Goal: Task Accomplishment & Management: Complete application form

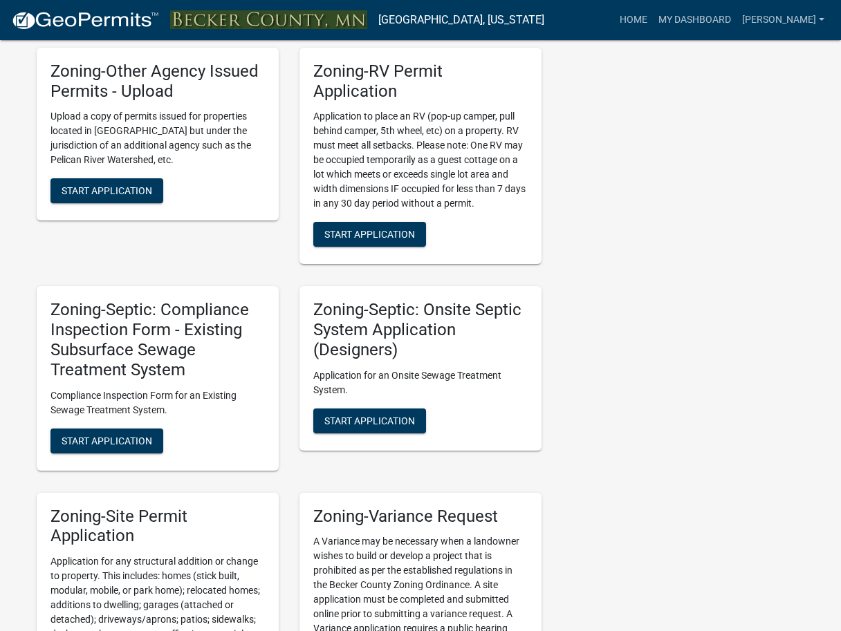
scroll to position [1105, 0]
click at [355, 415] on span "Start Application" at bounding box center [369, 420] width 91 height 11
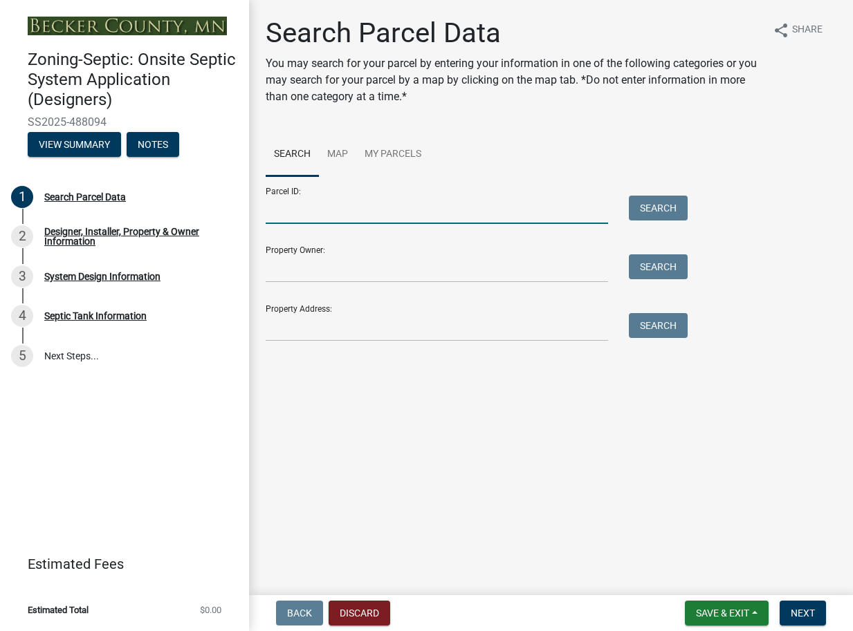
click at [312, 214] on input "Parcel ID:" at bounding box center [437, 210] width 342 height 28
type input "080003004"
click at [643, 204] on button "Search" at bounding box center [658, 208] width 59 height 25
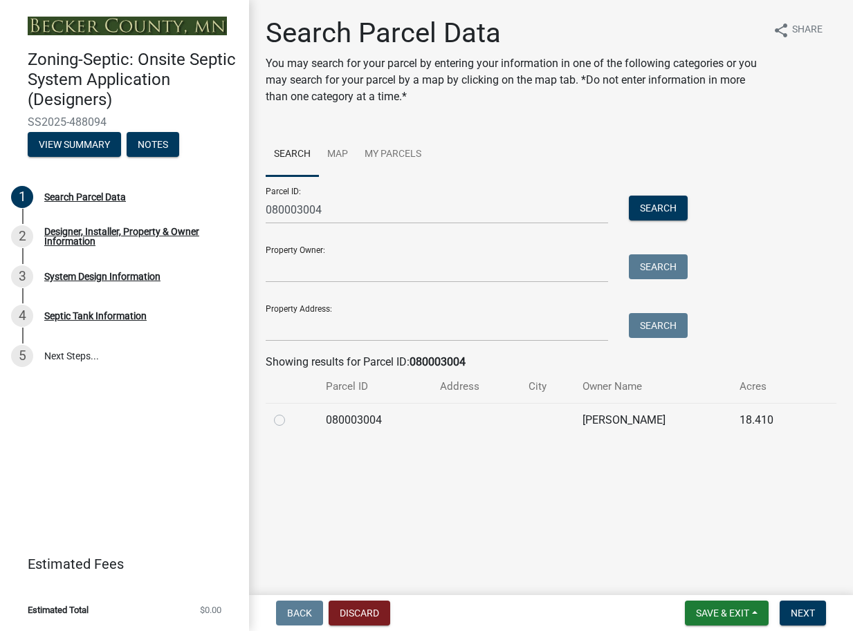
click at [290, 412] on label at bounding box center [290, 412] width 0 height 0
click at [290, 420] on input "radio" at bounding box center [294, 416] width 9 height 9
radio input "true"
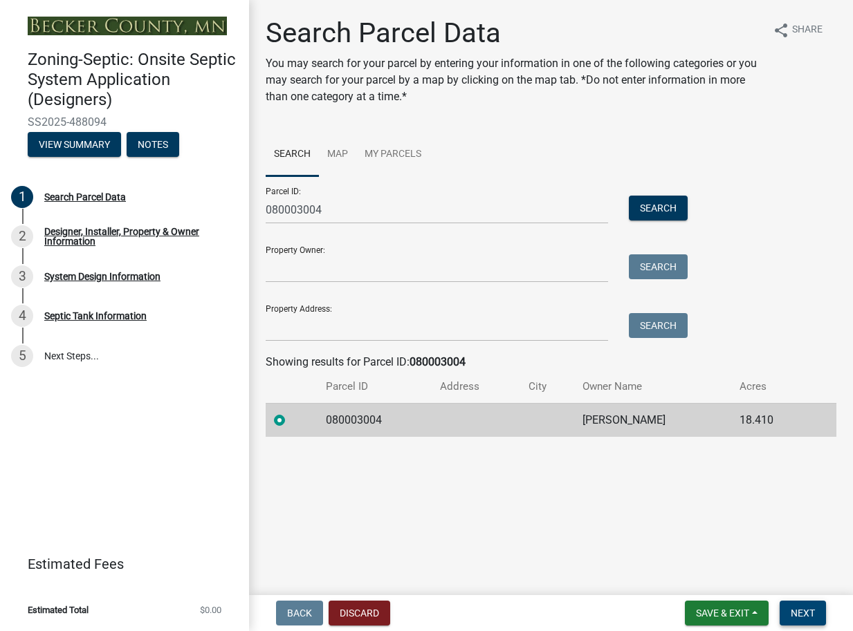
click at [812, 613] on span "Next" at bounding box center [803, 613] width 24 height 11
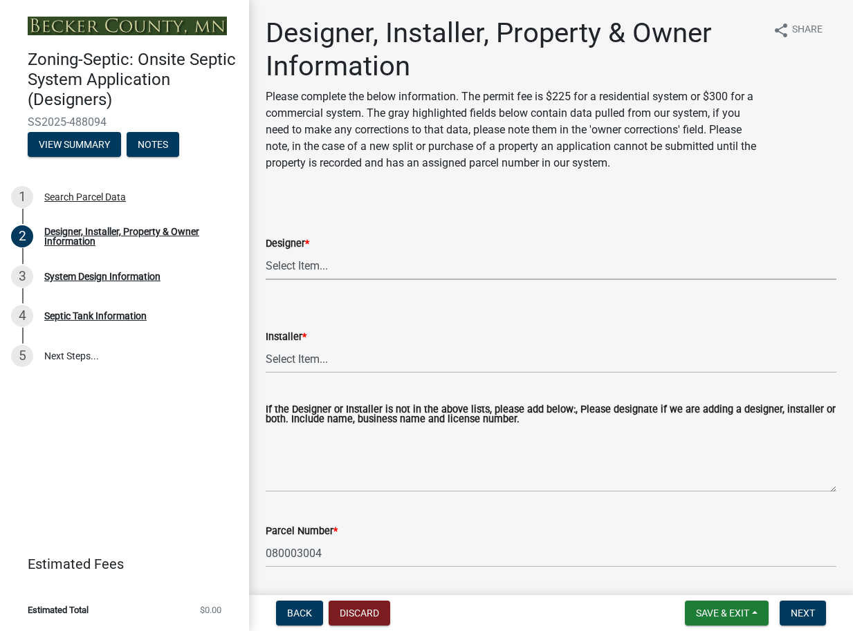
click at [313, 268] on select "Select Item... OTHER – Not listed (please add in next field and we will add to …" at bounding box center [551, 266] width 571 height 28
click at [266, 252] on select "Select Item... OTHER – Not listed (please add in next field and we will add to …" at bounding box center [551, 266] width 571 height 28
select select "ea4d9ee5-24c8-4f89-9eb5-9a661a602ea9"
click at [299, 355] on select "Select Item... OTHER – Not listed (please add in next field and we will add to …" at bounding box center [551, 359] width 571 height 28
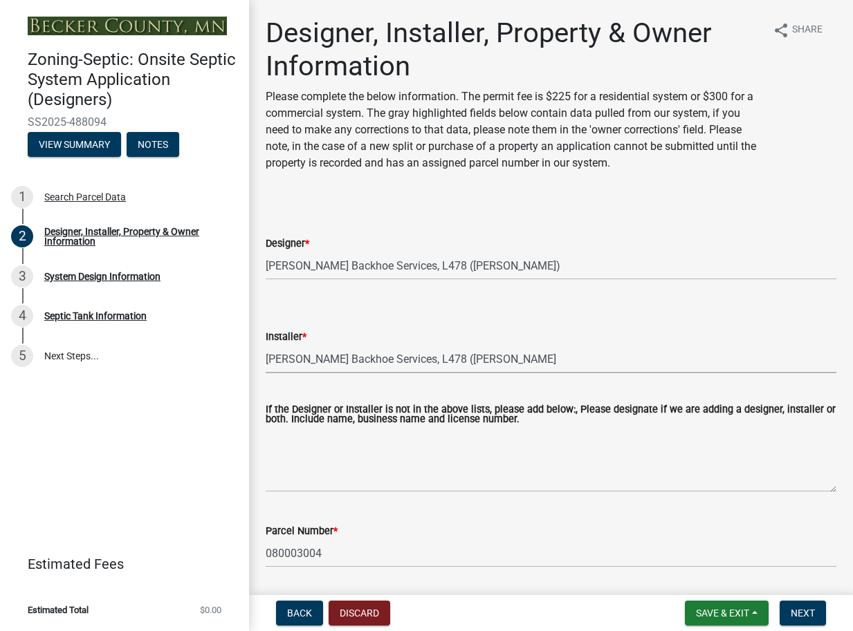
click at [266, 345] on select "Select Item... OTHER – Not listed (please add in next field and we will add to …" at bounding box center [551, 359] width 571 height 28
select select "7ed9ca25-f467-485e-8a3f-9b15343f81d6"
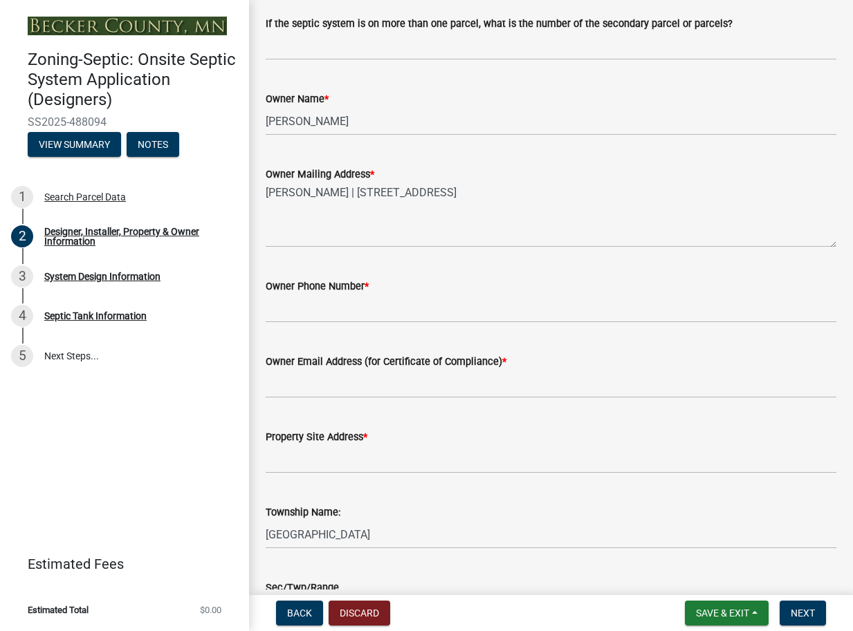
scroll to position [590, 0]
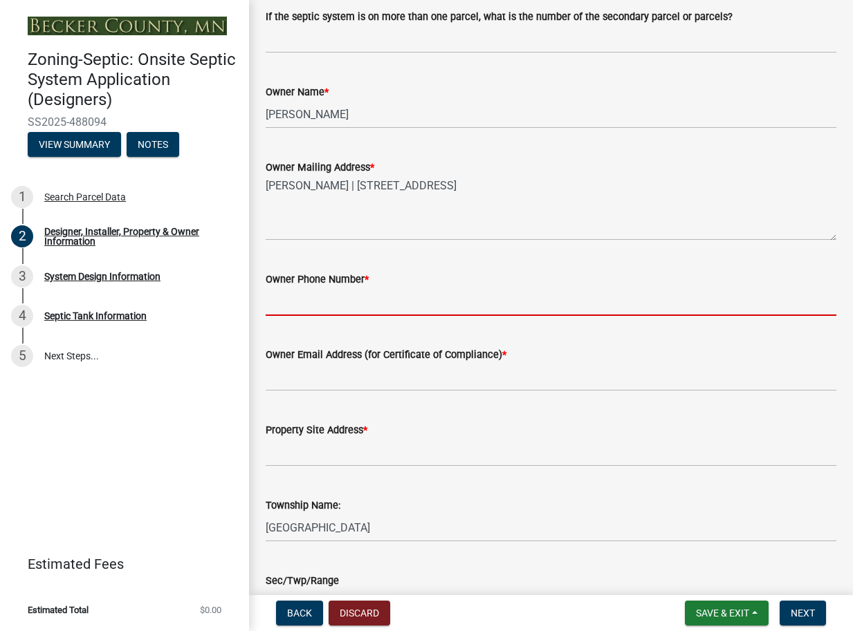
click at [386, 303] on input "Owner Phone Number *" at bounding box center [551, 302] width 571 height 28
type input "2188414062"
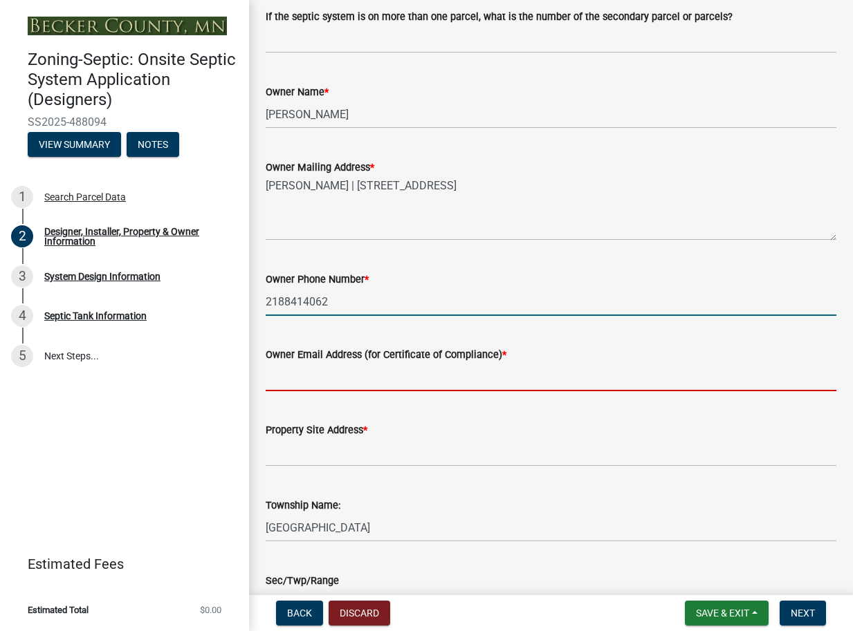
click at [281, 375] on input "Owner Email Address (for Certificate of Compliance) *" at bounding box center [551, 377] width 571 height 28
type input "[EMAIL_ADDRESS][DOMAIN_NAME]"
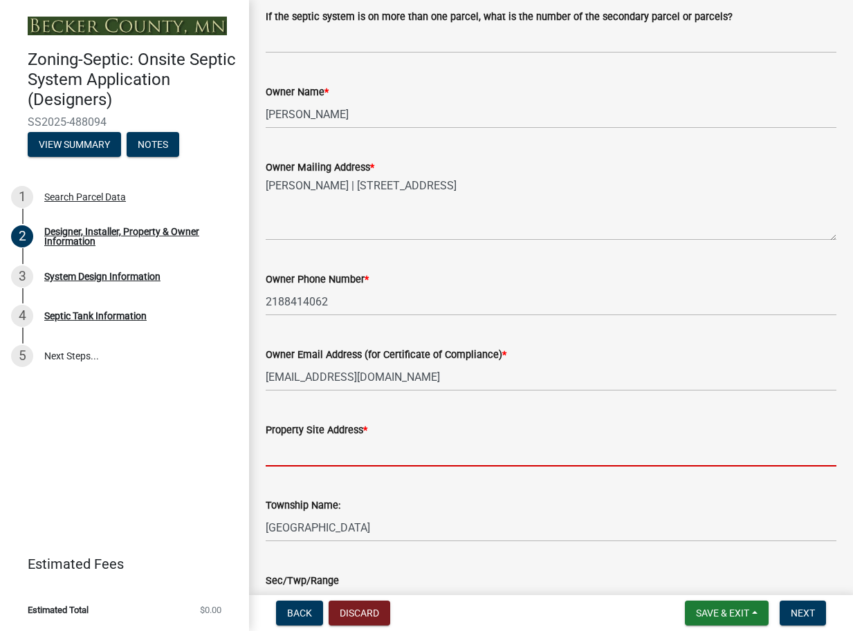
click at [284, 447] on input "Property Site Address *" at bounding box center [551, 452] width 571 height 28
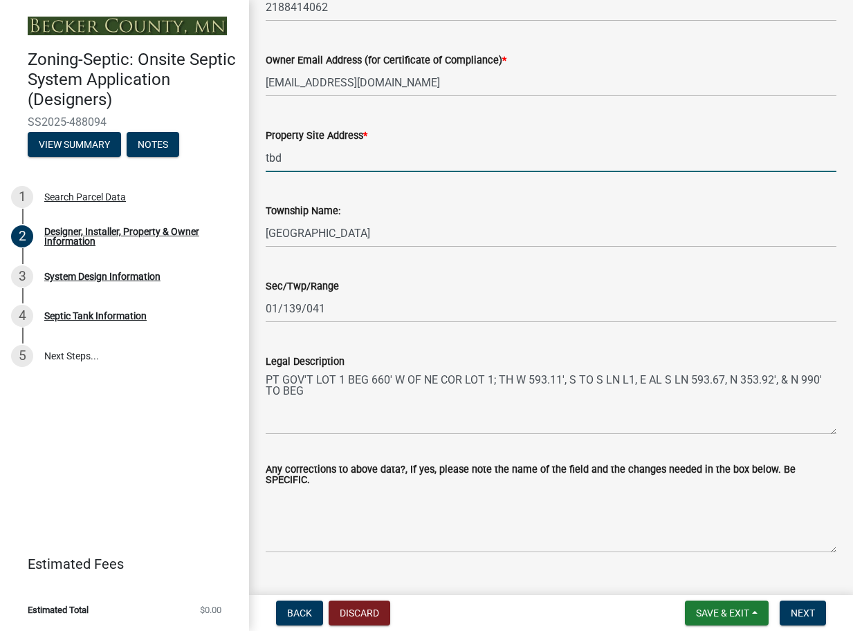
scroll to position [914, 0]
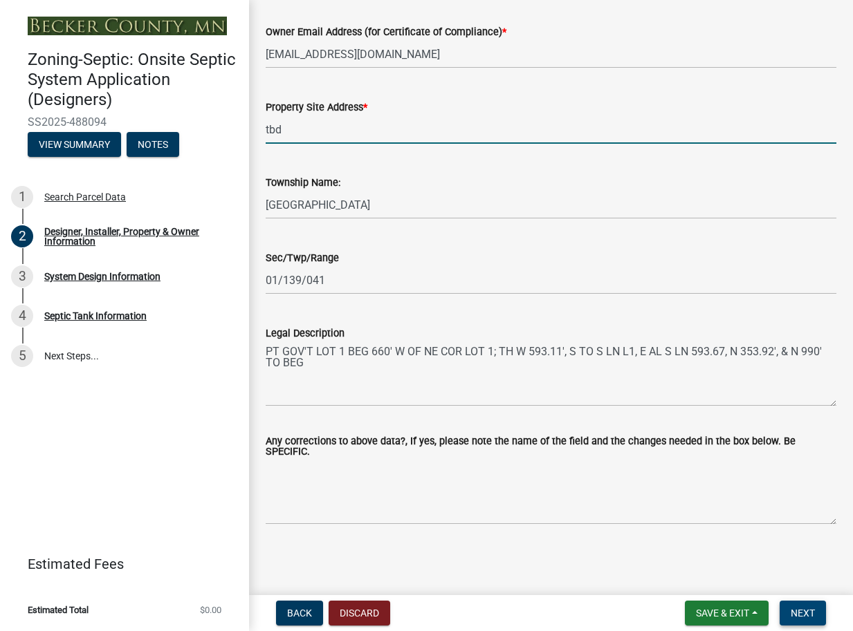
type input "tbd"
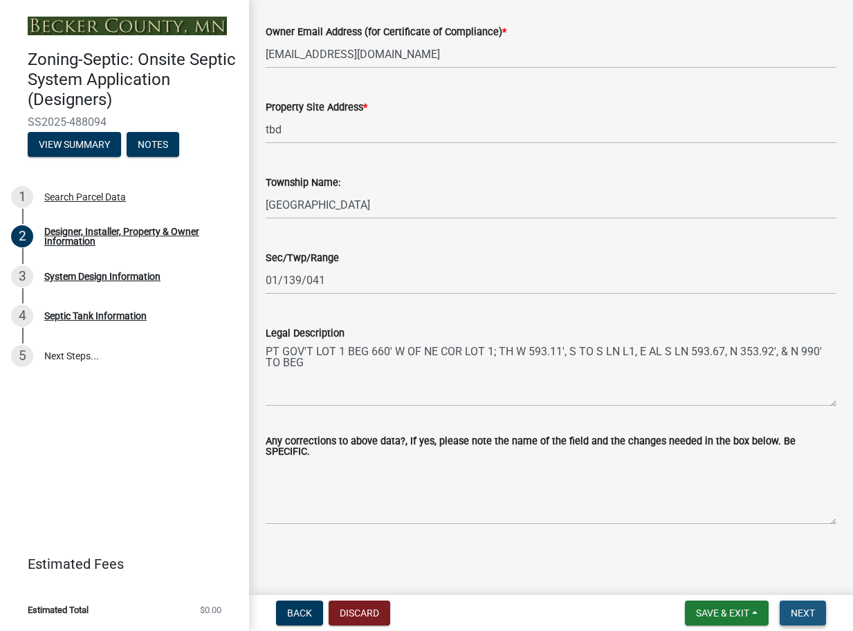
click at [804, 616] on span "Next" at bounding box center [803, 613] width 24 height 11
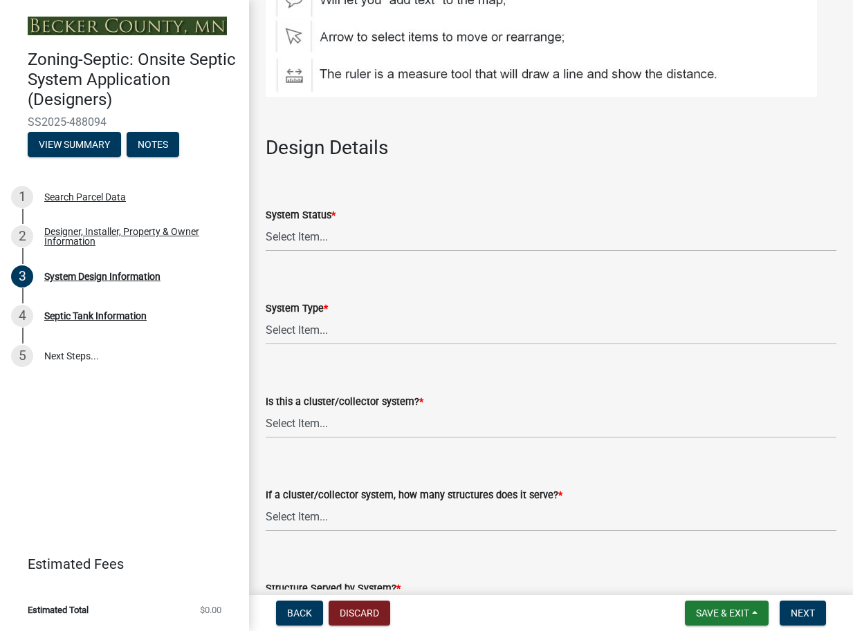
scroll to position [1622, 0]
click at [308, 236] on select "Select Item... No Existing System Replacement System Failing System (Cesspool, …" at bounding box center [551, 237] width 571 height 28
click at [266, 223] on select "Select Item... No Existing System Replacement System Failing System (Cesspool, …" at bounding box center [551, 237] width 571 height 28
select select "55497d75-c43f-4635-a730-e0737ce05d56"
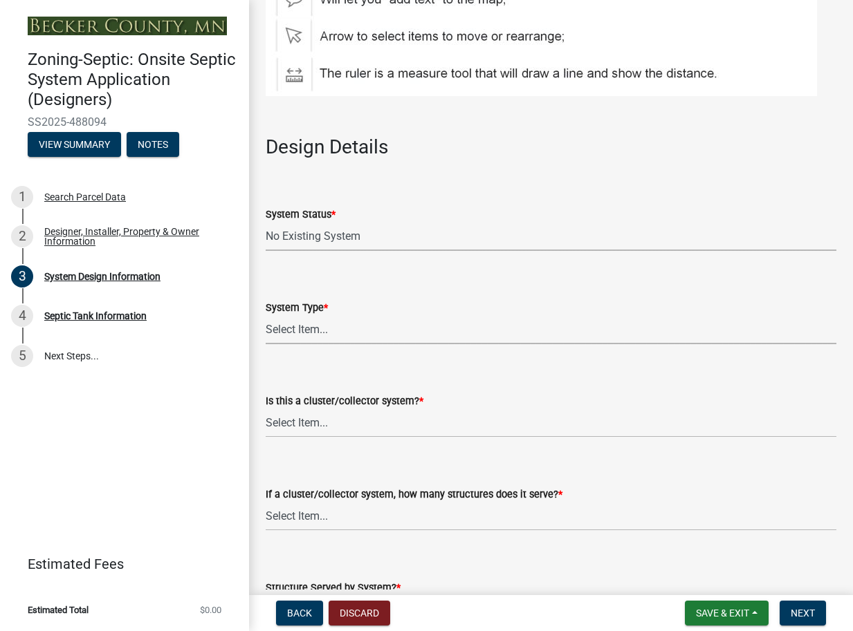
click at [305, 329] on select "Select Item... Type I Type II Type III Type IV Type V" at bounding box center [551, 330] width 571 height 28
click at [266, 316] on select "Select Item... Type I Type II Type III Type IV Type V" at bounding box center [551, 330] width 571 height 28
select select "25258e87-3ef9-4f1c-a5f1-75a1d463abfb"
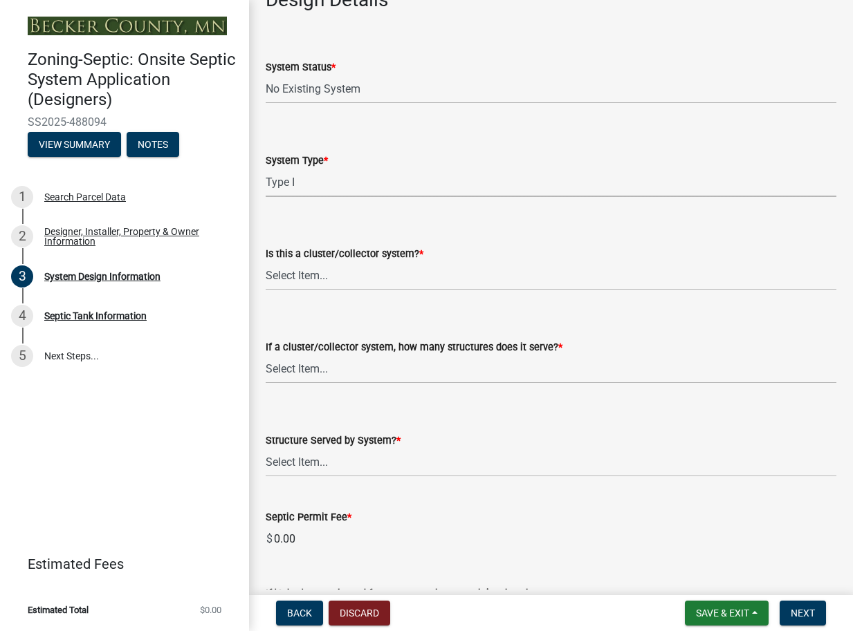
scroll to position [1770, 0]
click at [299, 277] on select "Select Item... Yes No" at bounding box center [551, 276] width 571 height 28
click at [266, 262] on select "Select Item... Yes No" at bounding box center [551, 276] width 571 height 28
select select "011fbff4-a41d-4a75-9bd8-71c7e6c69e0d"
click at [320, 367] on select "Select Item... Not a cluster/collector system 1 2 3 4 5 6 7 8 9 10" at bounding box center [551, 369] width 571 height 28
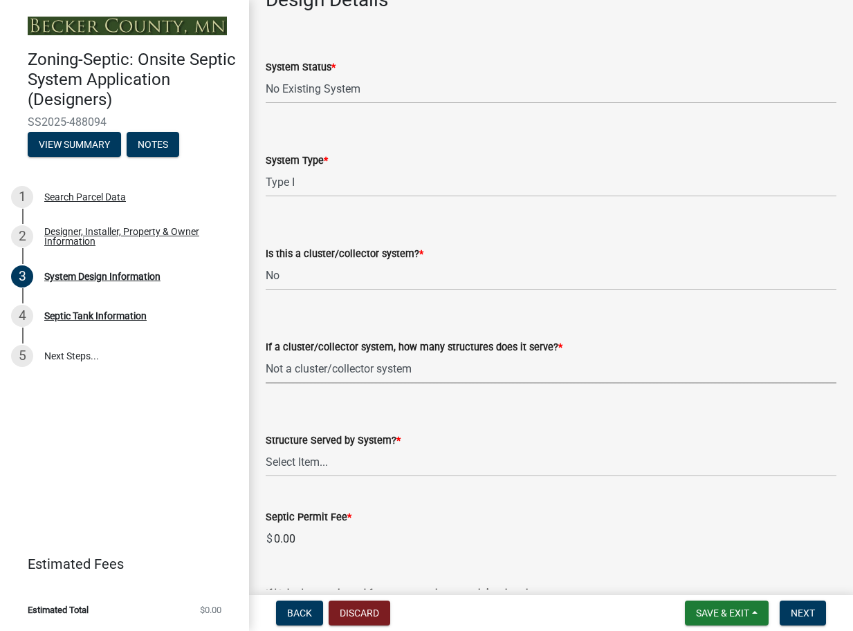
click at [266, 355] on select "Select Item... Not a cluster/collector system 1 2 3 4 5 6 7 8 9 10" at bounding box center [551, 369] width 571 height 28
select select "85fdfef2-2683-4311-b5d5-5505f6411127"
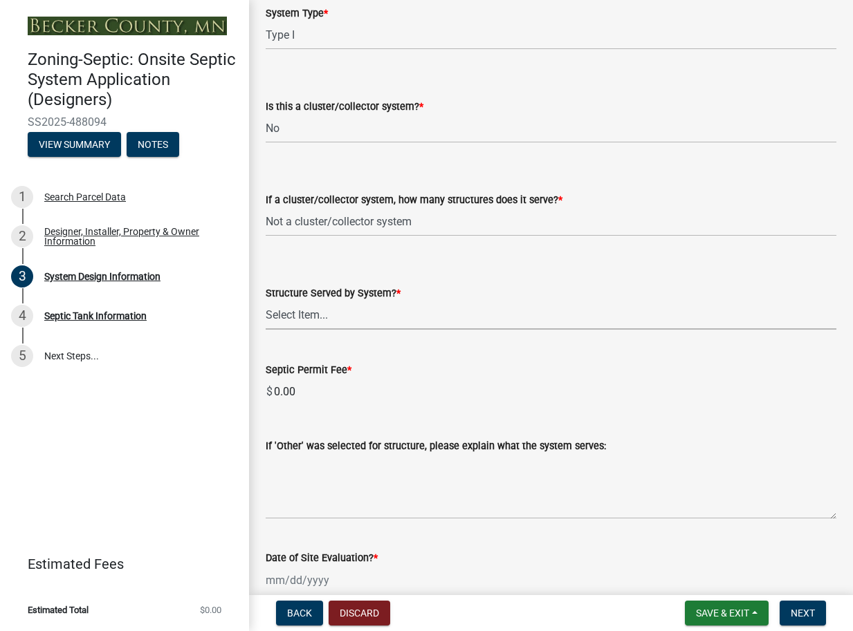
click at [304, 317] on select "Select Item... Commercial Resort Commercial - Non Resort Other Full-Time Dwelli…" at bounding box center [551, 316] width 571 height 28
click at [266, 302] on select "Select Item... Commercial Resort Commercial - Non Resort Other Full-Time Dwelli…" at bounding box center [551, 316] width 571 height 28
select select "d95a9312-c8a1-4ec7-8581-25dbcf440a1f"
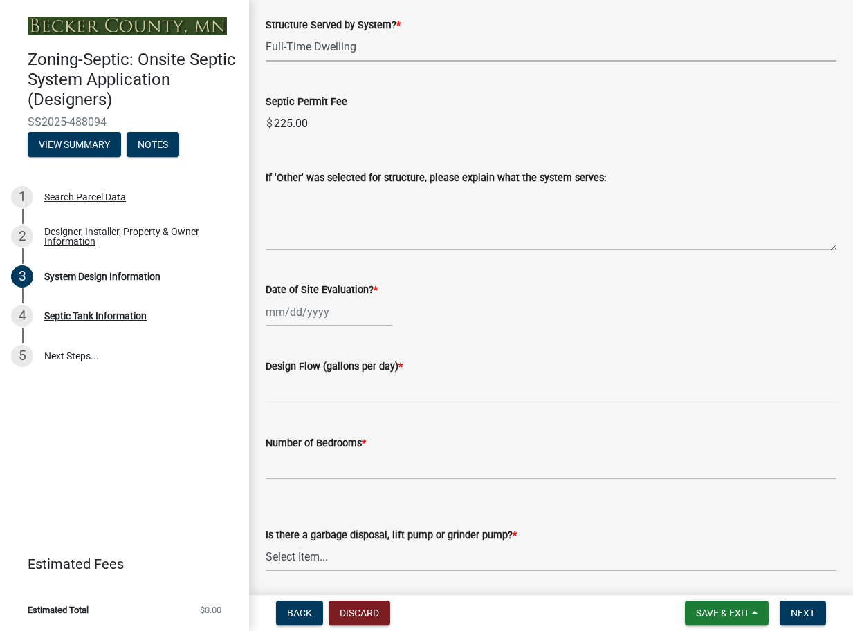
scroll to position [2212, 0]
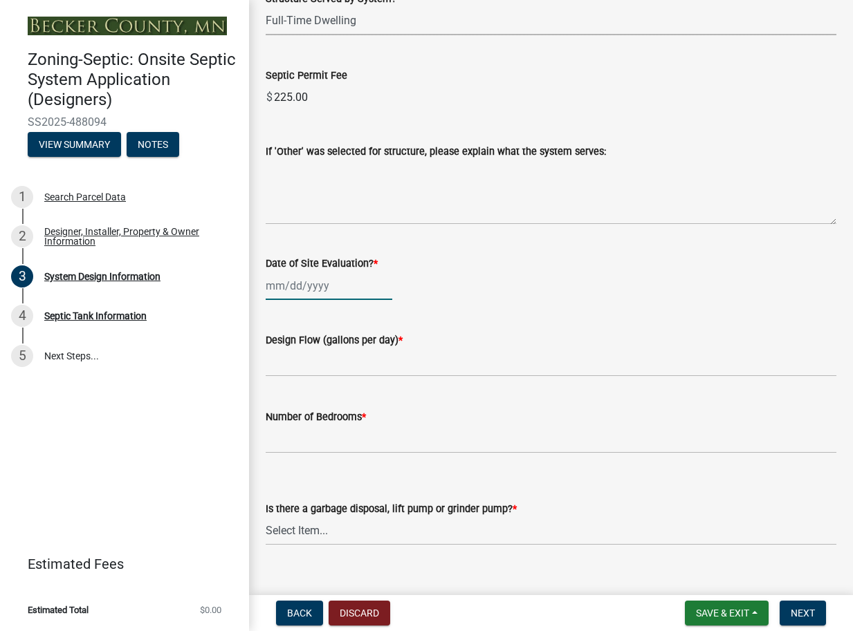
click at [288, 292] on div at bounding box center [329, 286] width 127 height 28
select select "10"
select select "2025"
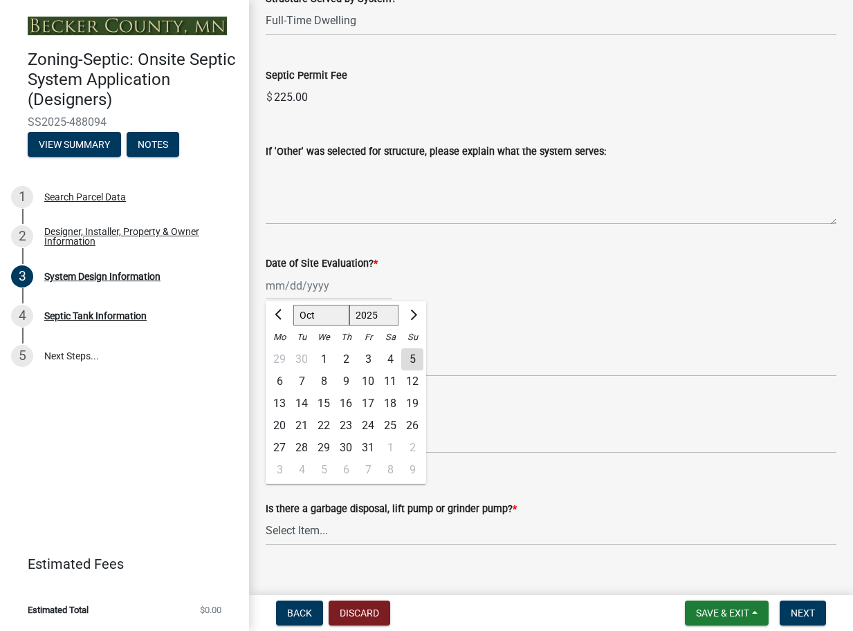
scroll to position [2212, 0]
click at [389, 356] on div "4" at bounding box center [390, 359] width 22 height 22
type input "[DATE]"
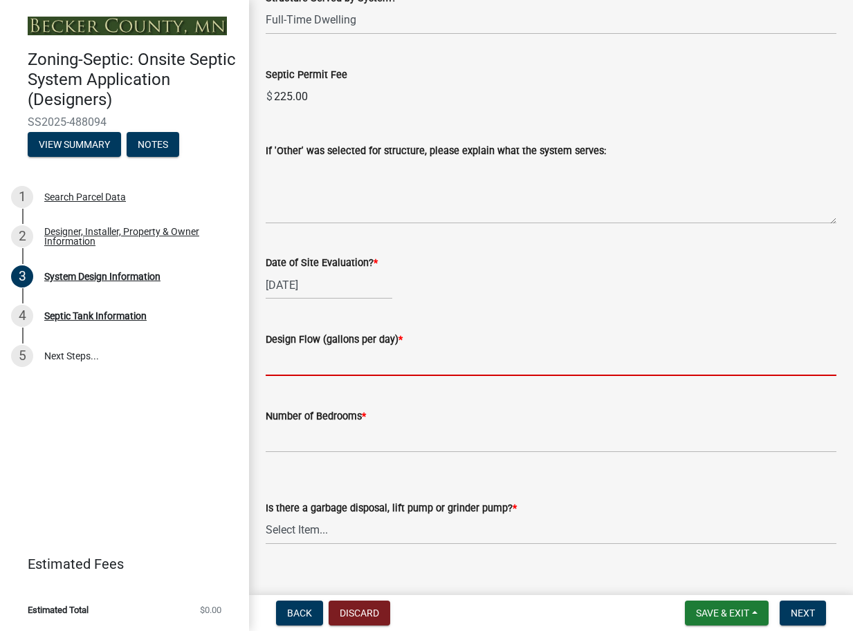
click at [286, 363] on input "text" at bounding box center [551, 362] width 571 height 28
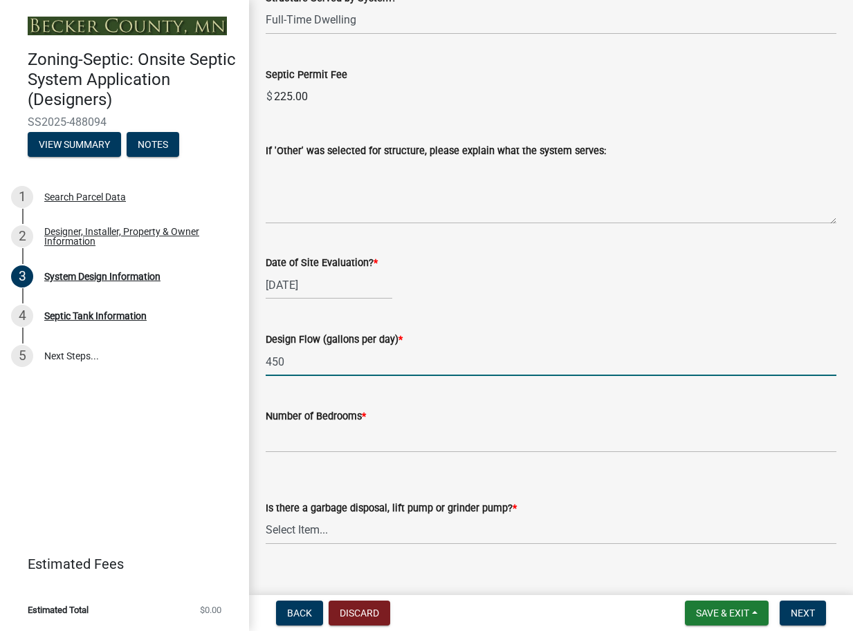
type input "450"
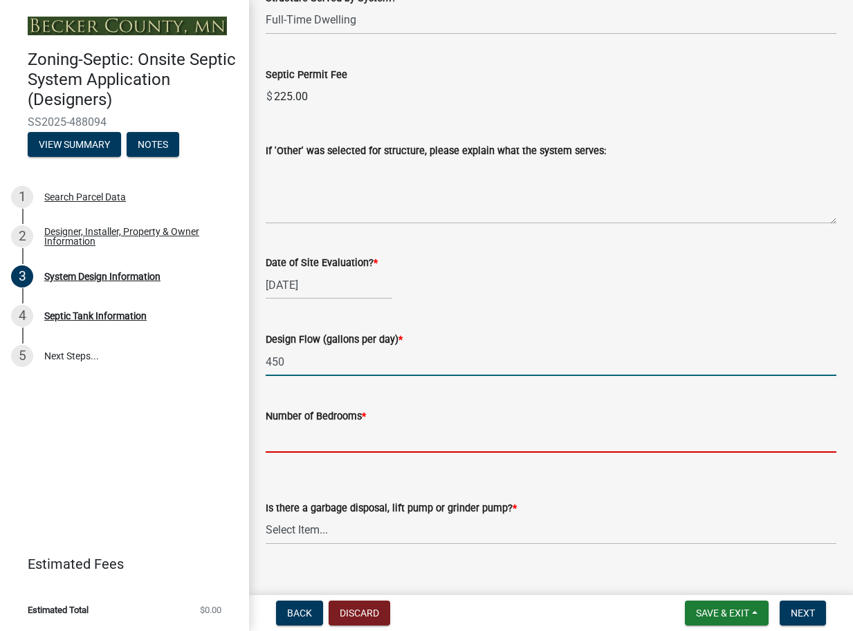
click at [308, 433] on input "Number of Bedrooms *" at bounding box center [551, 439] width 571 height 28
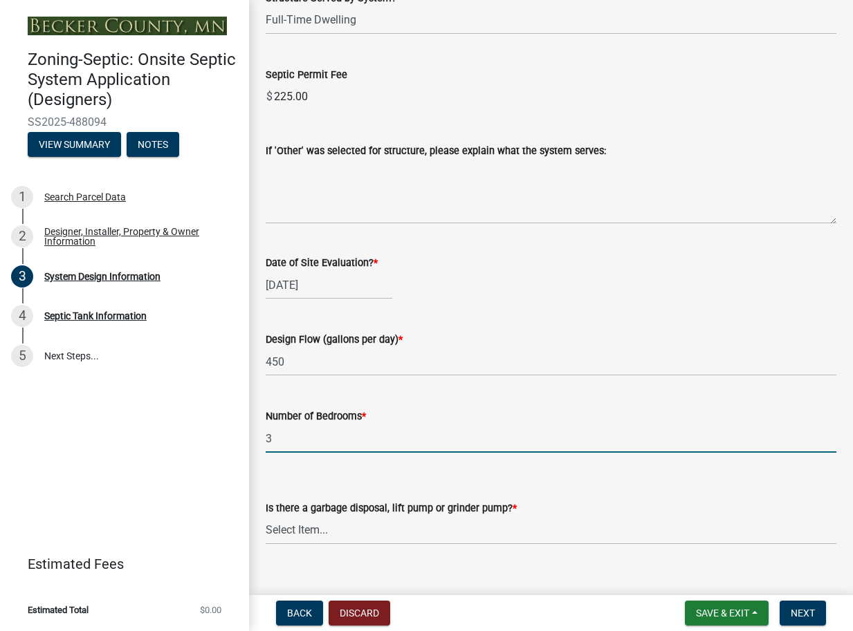
type input "3"
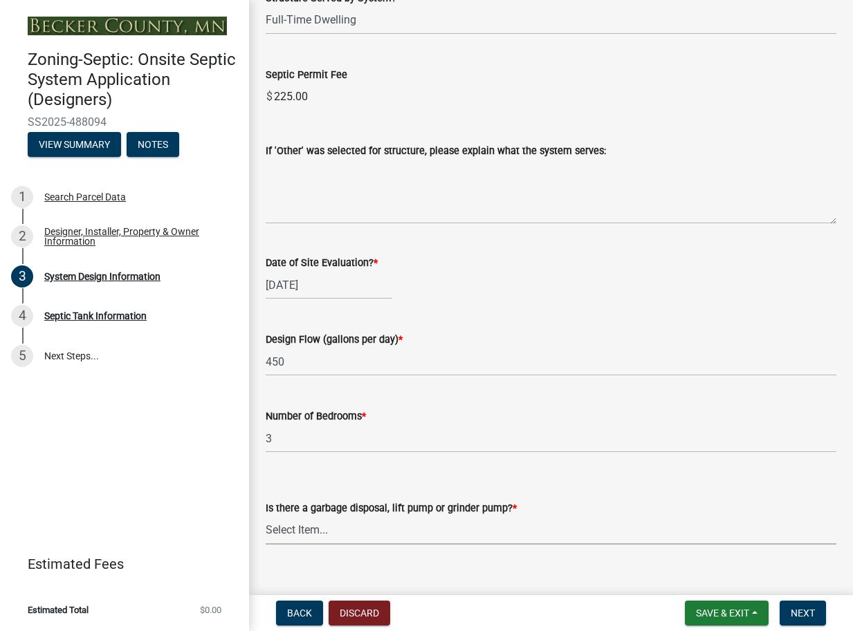
click at [293, 527] on select "Select Item... Yes No" at bounding box center [551, 531] width 571 height 28
click at [266, 517] on select "Select Item... Yes No" at bounding box center [551, 531] width 571 height 28
select select "ba735beb-519e-40f0-ae20-62d65fc4c46b"
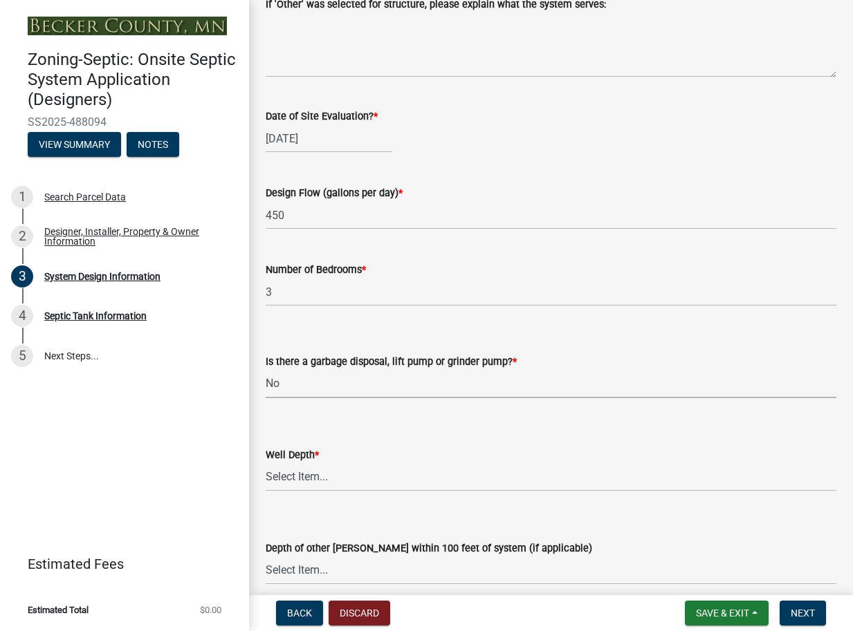
scroll to position [2360, 0]
click at [299, 477] on select "Select Item... Deep Well Shallow Well Well not yet installed - To be drilled No…" at bounding box center [551, 477] width 571 height 28
click at [266, 463] on select "Select Item... Deep Well Shallow Well Well not yet installed - To be drilled No…" at bounding box center [551, 477] width 571 height 28
select select "7b30f360-6895-496a-9f34-da1efdcbc234"
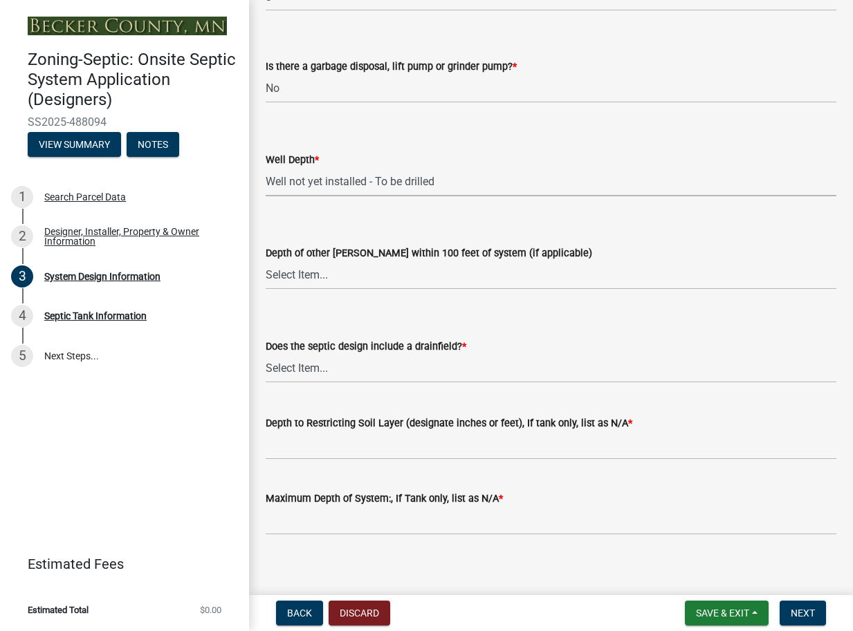
scroll to position [2654, 0]
click at [302, 371] on select "Select Item... Yes No Existing - COC must by submitted" at bounding box center [551, 369] width 571 height 28
click at [266, 354] on select "Select Item... Yes No Existing - COC must by submitted" at bounding box center [551, 368] width 571 height 28
select select "a0c59fcd-b61c-4c3a-90a8-e70849750c47"
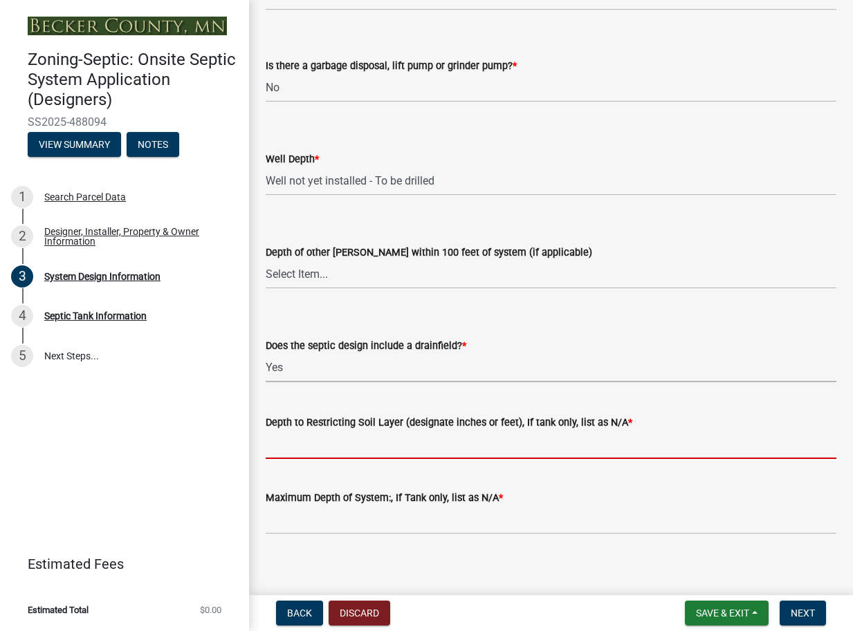
click at [310, 441] on input "Depth to Restricting Soil Layer (designate inches or feet), If tank only, list …" at bounding box center [551, 445] width 571 height 28
type input "16""
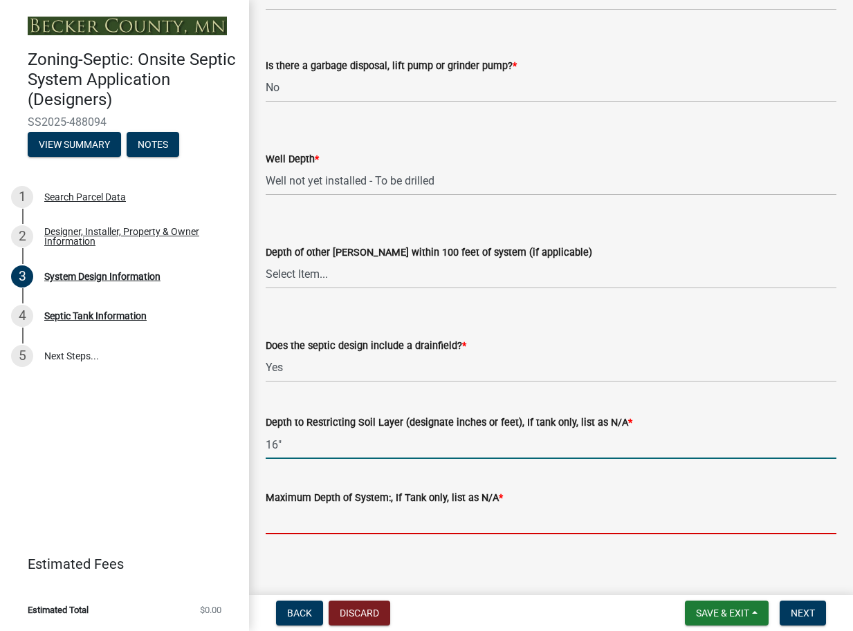
click at [325, 517] on input "Maximum Depth of System:, If Tank only, list as N/A *" at bounding box center [551, 520] width 571 height 28
type input "+24""
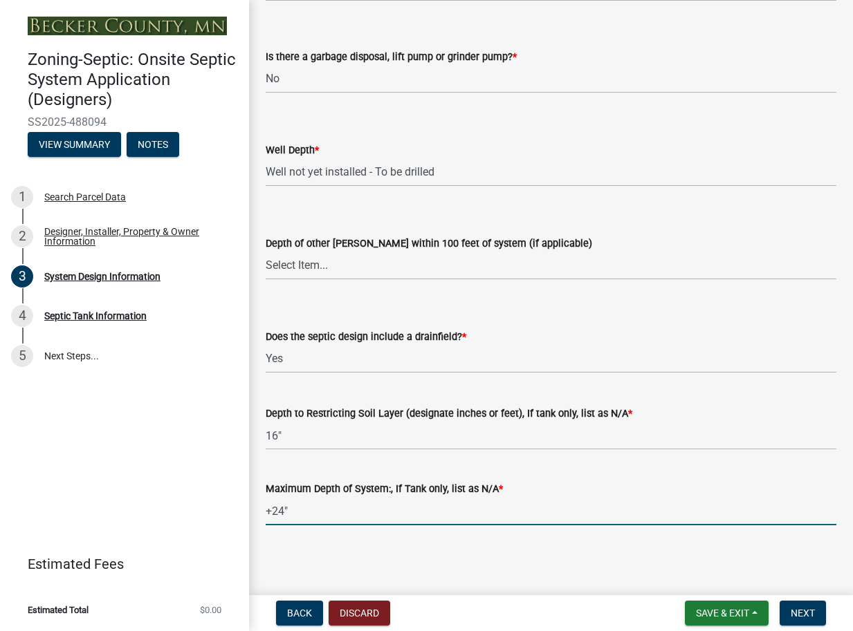
scroll to position [2665, 0]
click at [800, 610] on span "Next" at bounding box center [803, 613] width 24 height 11
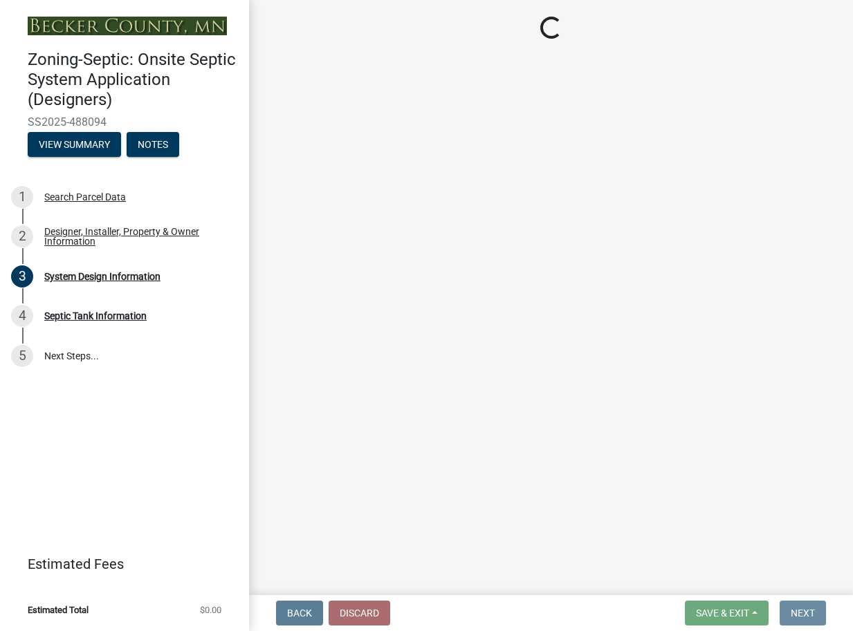
scroll to position [0, 0]
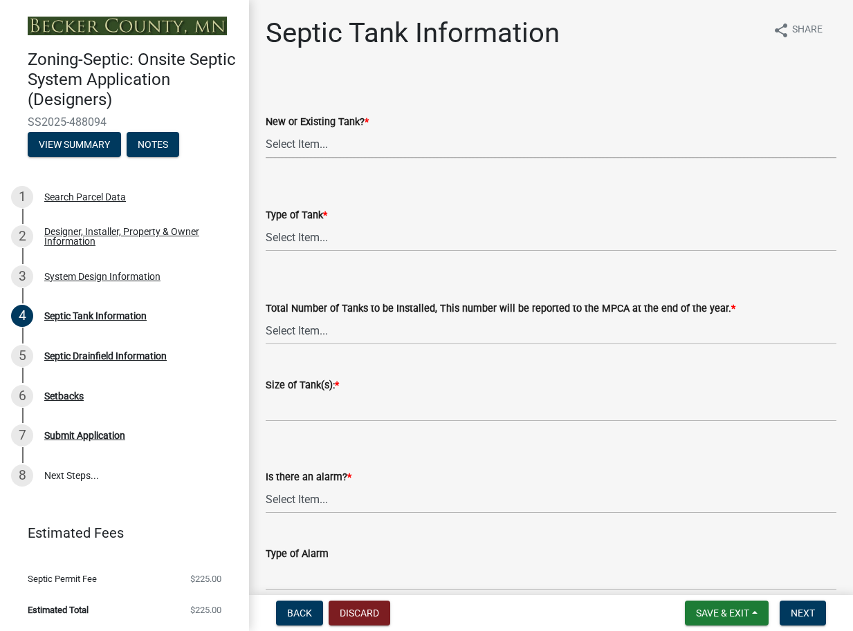
click at [300, 142] on select "Select Item... New Existing Both -New and Existing Tank" at bounding box center [551, 144] width 571 height 28
click at [266, 130] on select "Select Item... New Existing Both -New and Existing Tank" at bounding box center [551, 144] width 571 height 28
select select "f9fbe67c-c1cf-4a63-8ad4-799ce56b7f21"
click at [283, 234] on select "Select Item... Single Septic Tank Compartmented Tank Single Tank plus Compartme…" at bounding box center [551, 237] width 571 height 28
click at [266, 223] on select "Select Item... Single Septic Tank Compartmented Tank Single Tank plus Compartme…" at bounding box center [551, 237] width 571 height 28
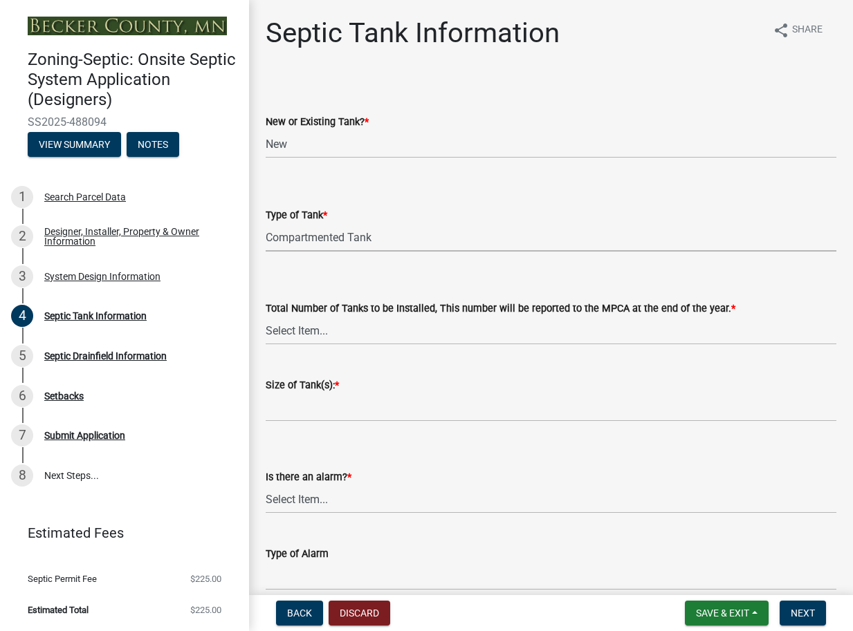
select select "8af00ff6-ccdf-43a1-aa9f-9d195177e029"
click at [309, 333] on select "Select Item... 0 1 2 3 4" at bounding box center [551, 331] width 571 height 28
click at [266, 317] on select "Select Item... 0 1 2 3 4" at bounding box center [551, 331] width 571 height 28
select select "52556460-45fa-4026-a6c2-c70bb0823cb5"
click at [283, 382] on label "Size of Tank(s): *" at bounding box center [302, 386] width 73 height 10
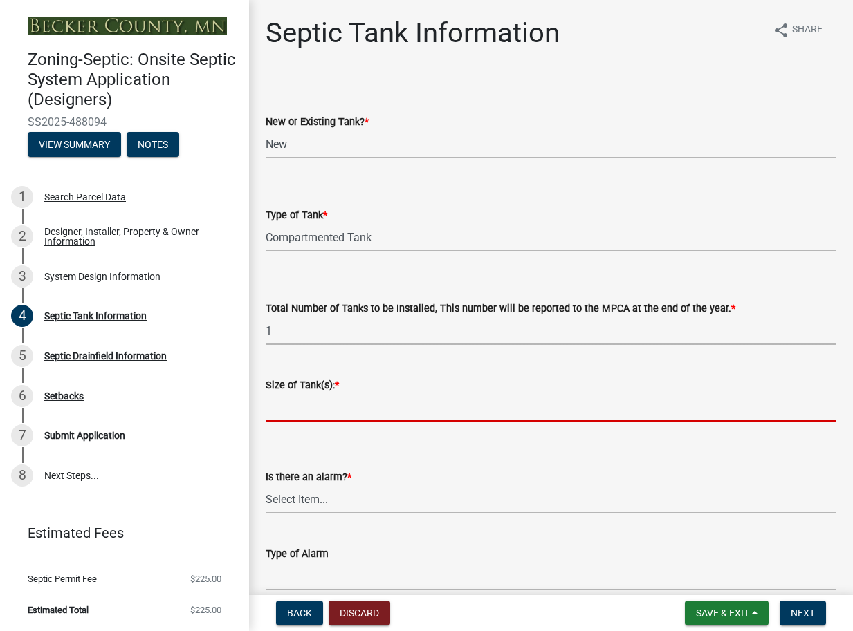
click at [283, 394] on input "Size of Tank(s): *" at bounding box center [551, 408] width 571 height 28
type input "1500"
click at [306, 501] on select "Select Item... Yes No" at bounding box center [551, 500] width 571 height 28
click at [266, 486] on select "Select Item... Yes No" at bounding box center [551, 500] width 571 height 28
select select "c84d9e4c-2287-4d2e-9ef7-9874a7456ee3"
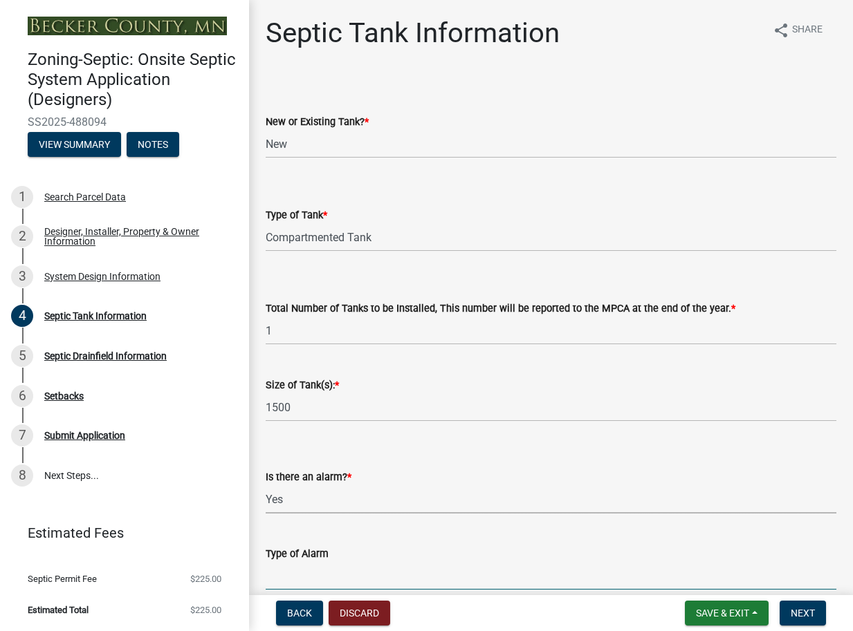
click at [290, 571] on input "Type of Alarm" at bounding box center [551, 576] width 571 height 28
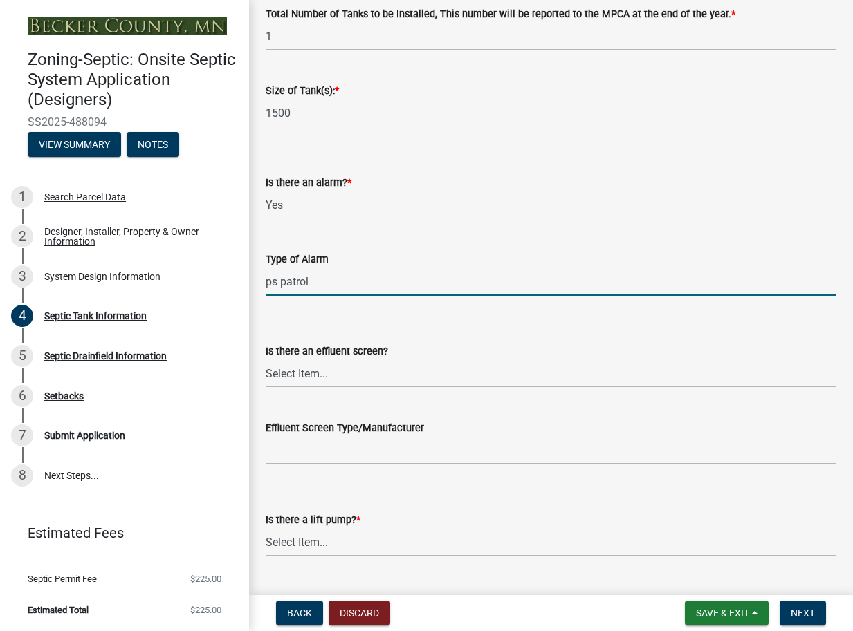
scroll to position [295, 0]
type input "ps patrol"
click at [304, 376] on select "Select Item... Yes No" at bounding box center [551, 374] width 571 height 28
click at [266, 359] on select "Select Item... Yes No" at bounding box center [551, 373] width 571 height 28
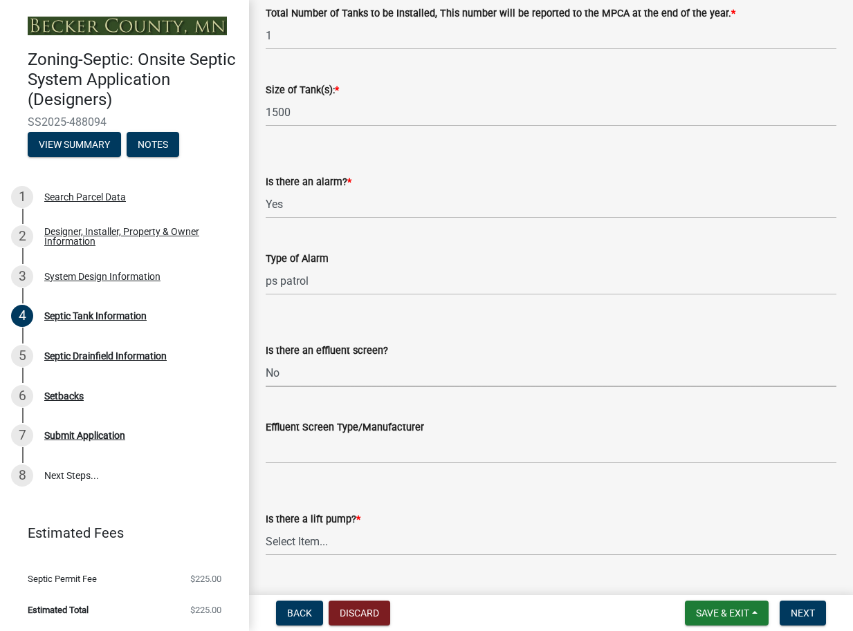
select select "a956bcdf-8f12-4f61-bfc1-a6e229dc0595"
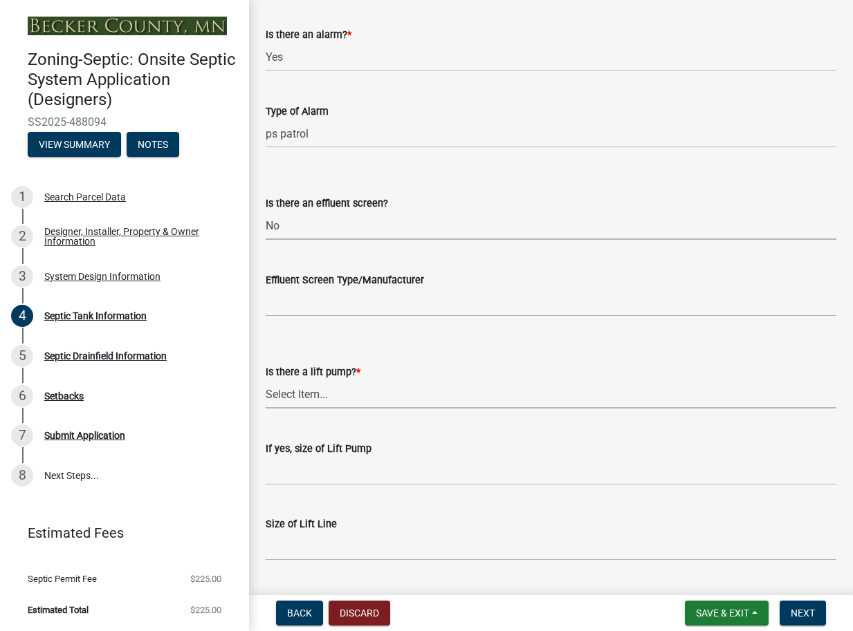
click at [314, 394] on select "Select Item... Yes No" at bounding box center [551, 394] width 571 height 28
click at [266, 380] on select "Select Item... Yes No" at bounding box center [551, 394] width 571 height 28
select select "7b57e397-6881-49c8-9b87-e40bdbeb8239"
click at [288, 476] on input "If yes, size of Lift Pump" at bounding box center [551, 471] width 571 height 28
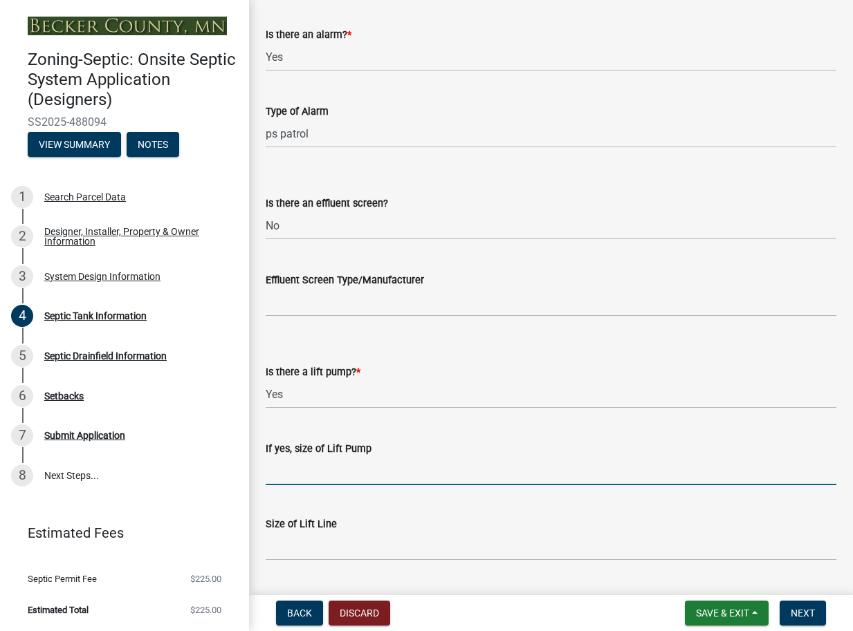
type input "1/2 hp"
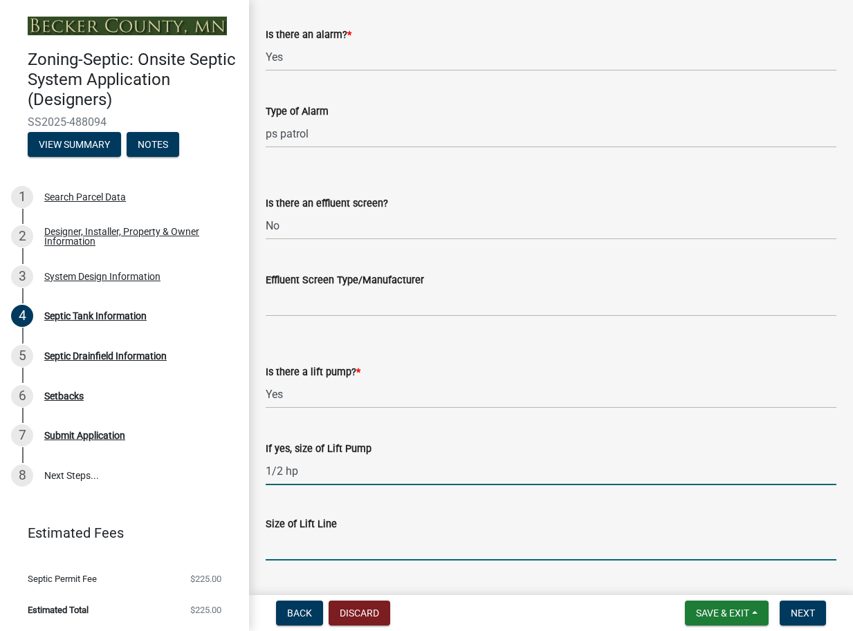
click at [277, 542] on input "Size of Lift Line" at bounding box center [551, 547] width 571 height 28
type input "2""
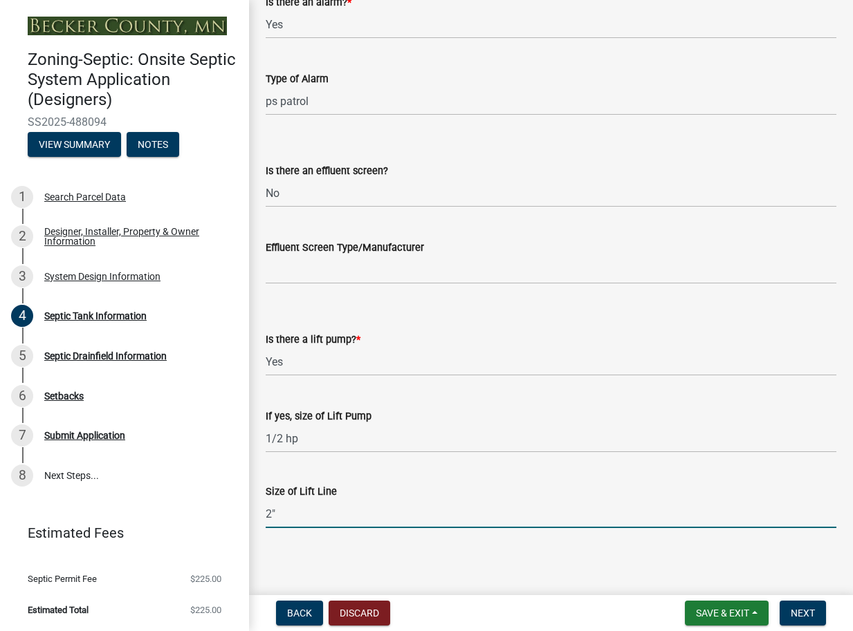
scroll to position [479, 0]
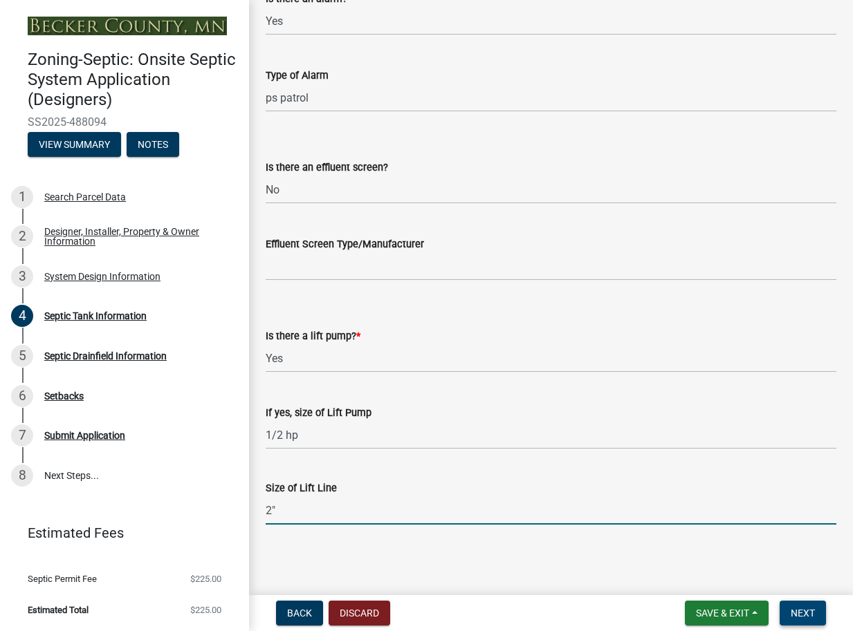
click at [811, 611] on span "Next" at bounding box center [803, 613] width 24 height 11
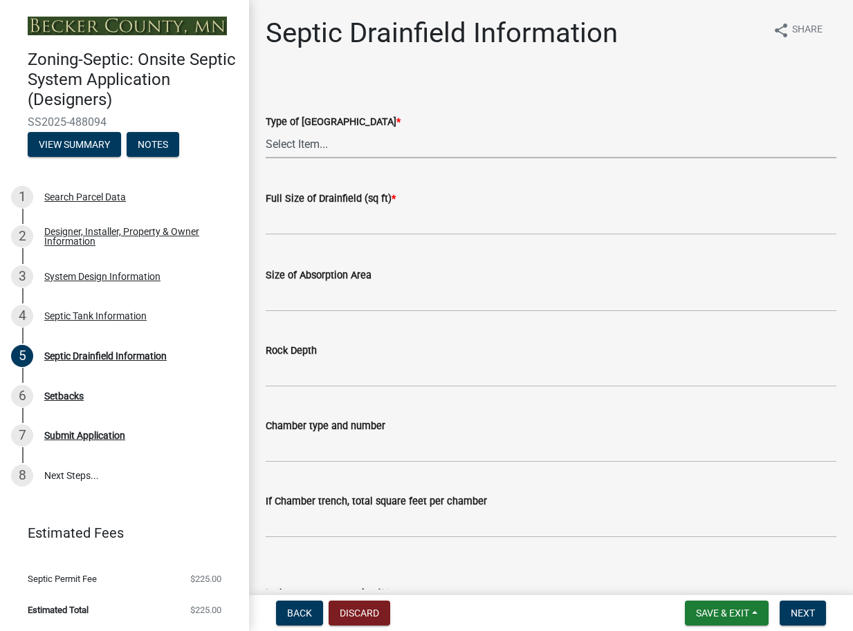
click at [300, 142] on select "Select Item... Chamber Trench Rock Trench Gravelless Mound Pressure Bed Seepage…" at bounding box center [551, 144] width 571 height 28
click at [266, 130] on select "Select Item... Chamber Trench Rock Trench Gravelless Mound Pressure Bed Seepage…" at bounding box center [551, 144] width 571 height 28
select select "757b77d3-357c-421c-8450-4fc78db4eecb"
click at [310, 219] on input "text" at bounding box center [551, 221] width 571 height 28
type input "380"
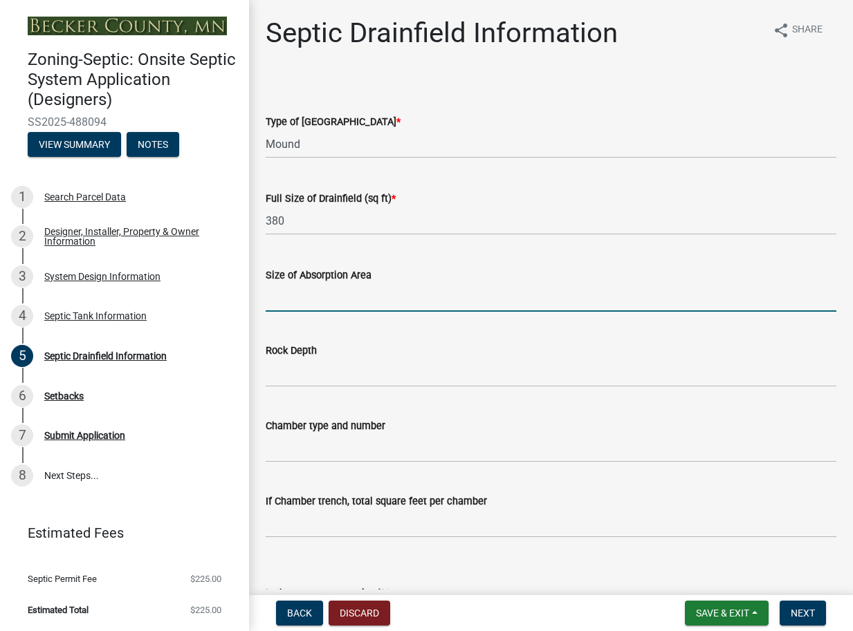
click at [289, 297] on input "Size of Absorption Area" at bounding box center [551, 298] width 571 height 28
type input "760"
click at [278, 380] on input "Rock Depth" at bounding box center [551, 373] width 571 height 28
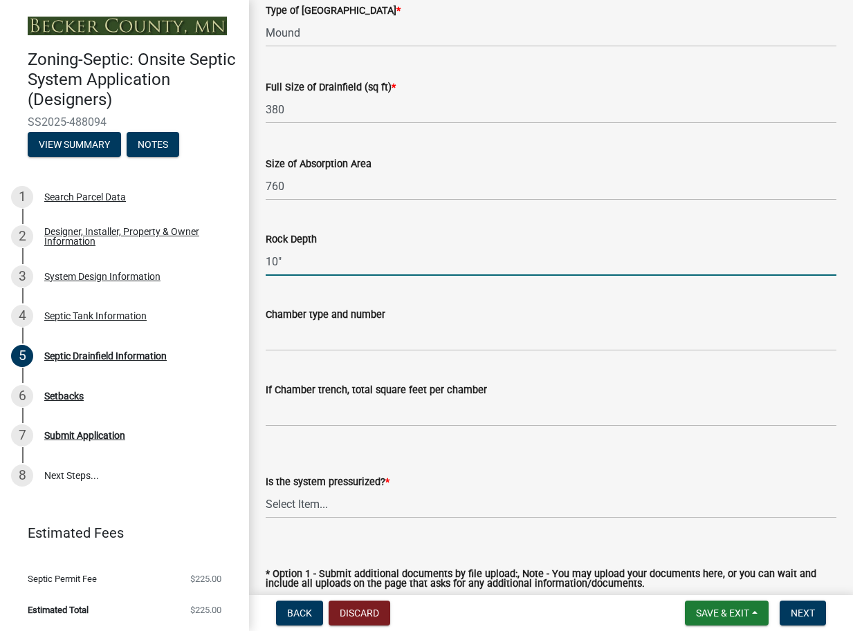
scroll to position [147, 0]
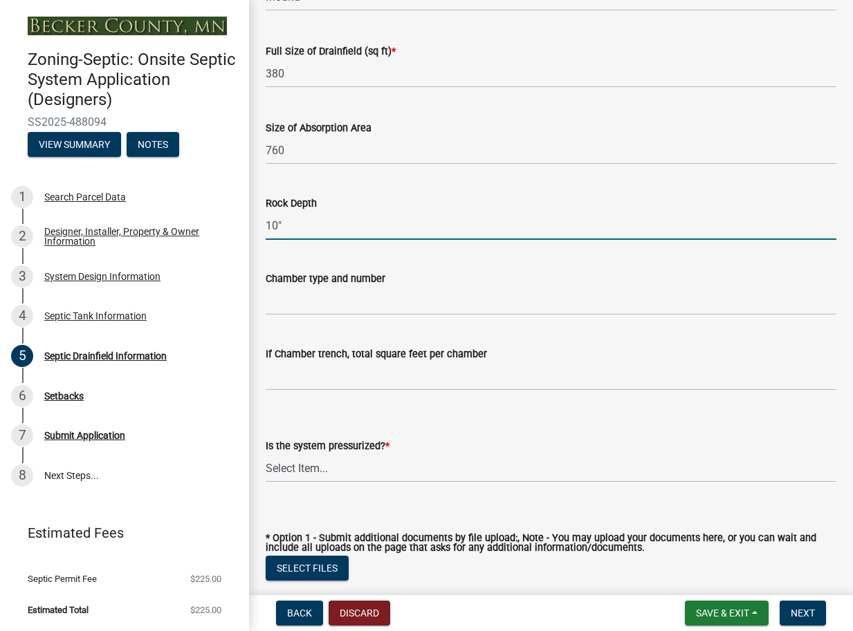
type input "10""
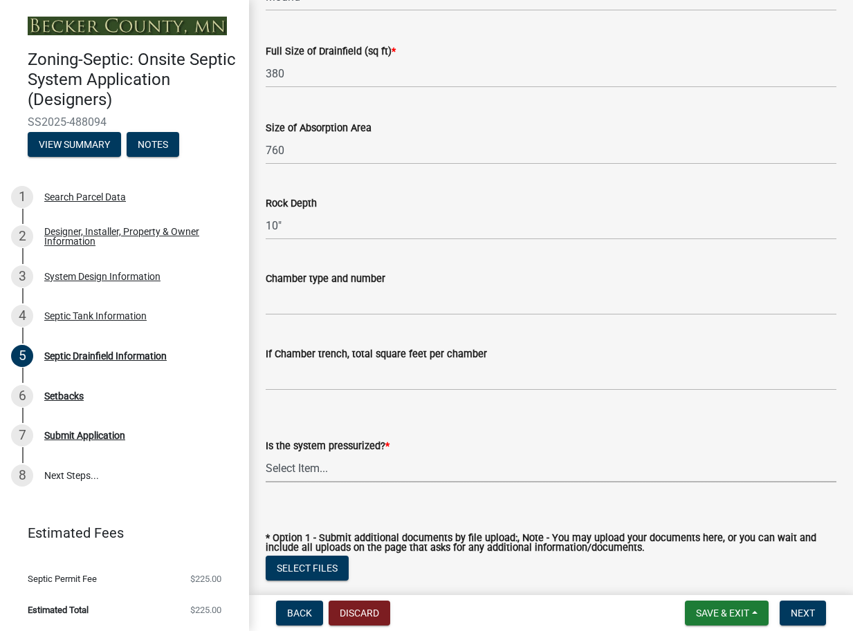
click at [313, 469] on select "Select Item... Yes No" at bounding box center [551, 468] width 571 height 28
click at [266, 454] on select "Select Item... Yes No" at bounding box center [551, 468] width 571 height 28
select select "366d546d-8bc3-42fb-bca7-8a9455861f61"
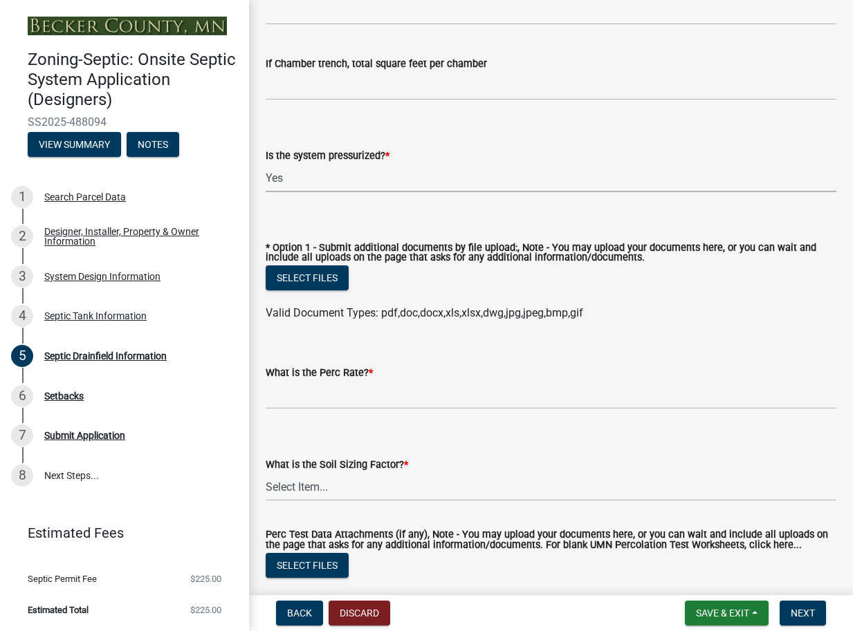
scroll to position [442, 0]
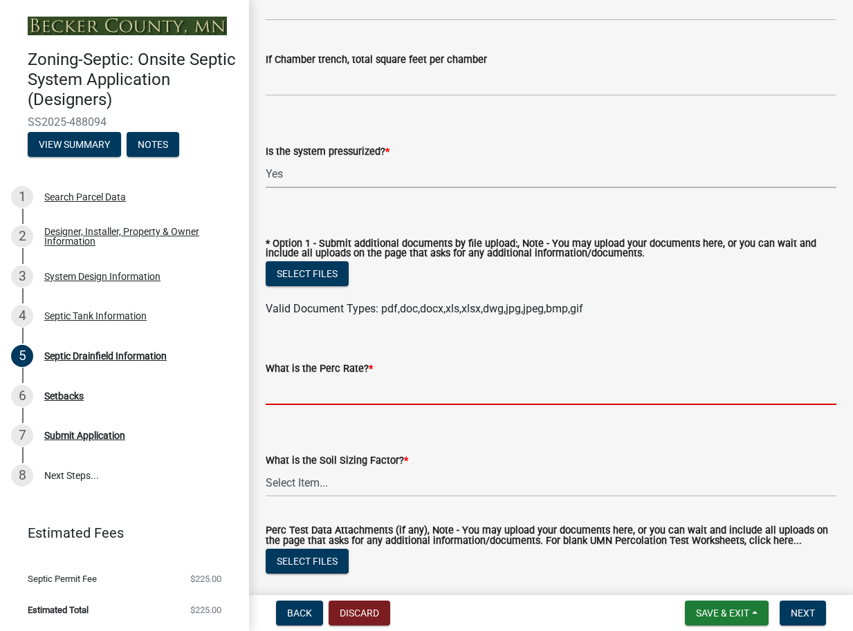
click at [289, 398] on input "What is the Perc Rate? *" at bounding box center [551, 391] width 571 height 28
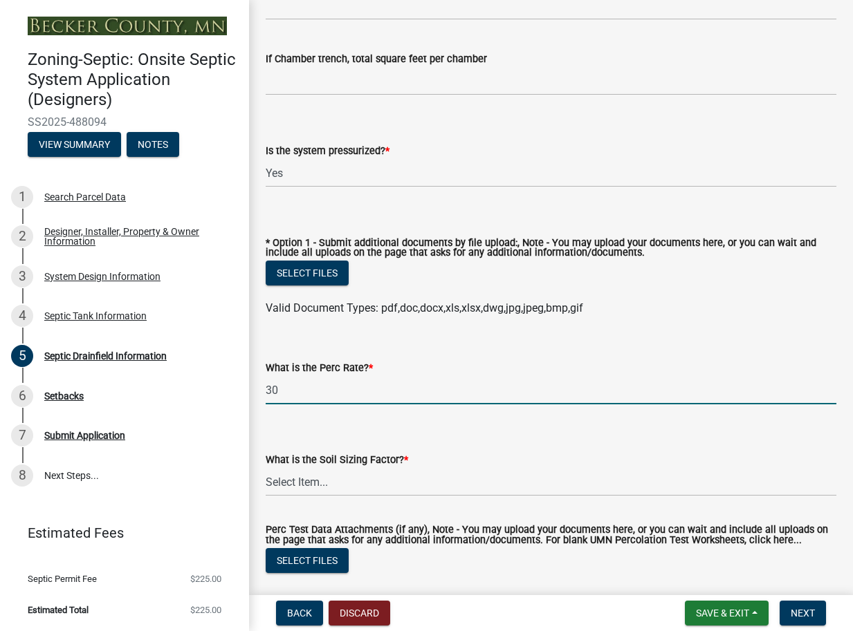
type input "30"
click at [323, 483] on select "Select Item... 0.00 0.24 0.45 0.50 0.60 0.78 .83 1.27 1.67" at bounding box center [551, 482] width 571 height 28
click at [266, 469] on select "Select Item... 0.00 0.24 0.45 0.50 0.60 0.78 .83 1.27 1.67" at bounding box center [551, 482] width 571 height 28
select select "1b6ac9e4-d484-4de6-8bd4-0abb5598902e"
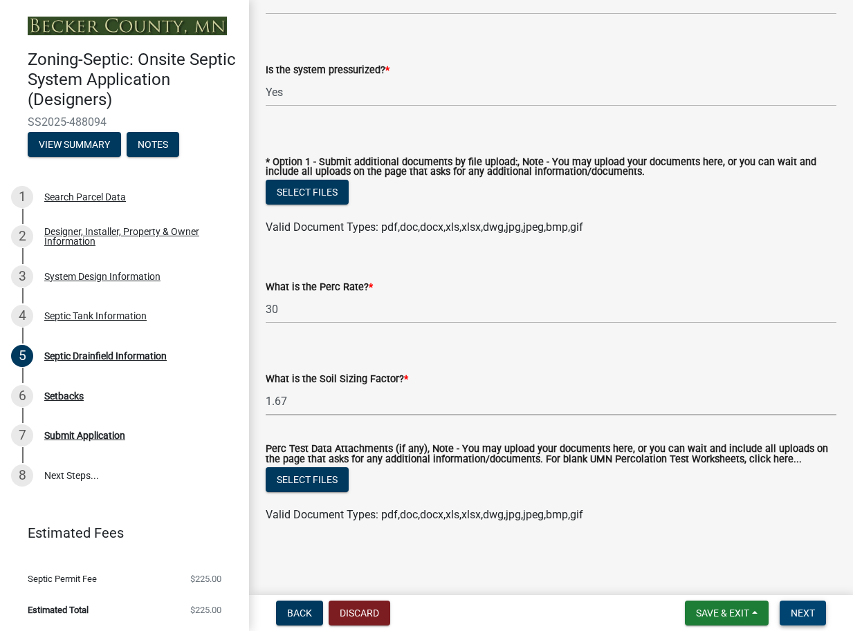
click at [792, 610] on span "Next" at bounding box center [803, 613] width 24 height 11
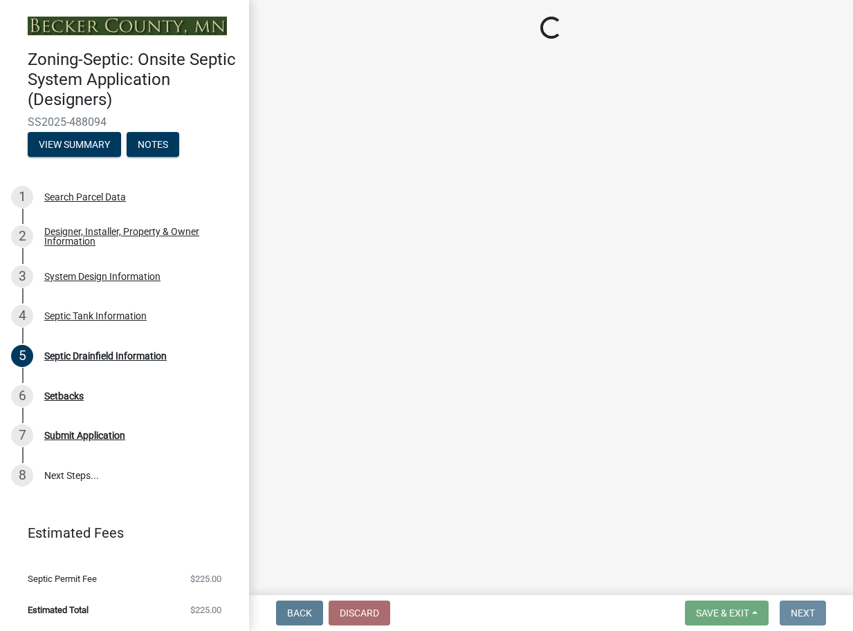
scroll to position [0, 0]
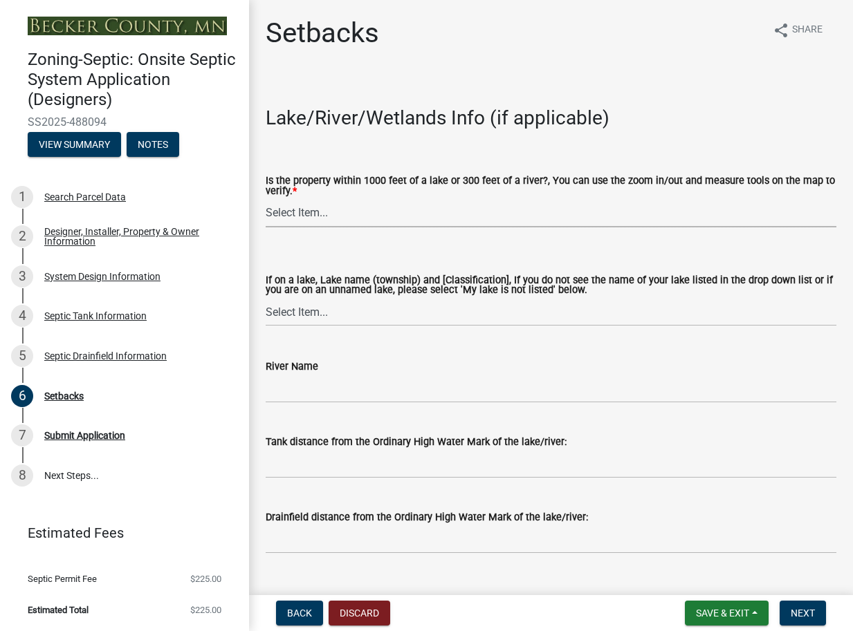
click at [295, 213] on select "Select Item... Yes No" at bounding box center [551, 213] width 571 height 28
click at [266, 199] on select "Select Item... Yes No" at bounding box center [551, 213] width 571 height 28
select select "479aafb6-b6e6-4f54-9b3a-e9d3c09fb6b0"
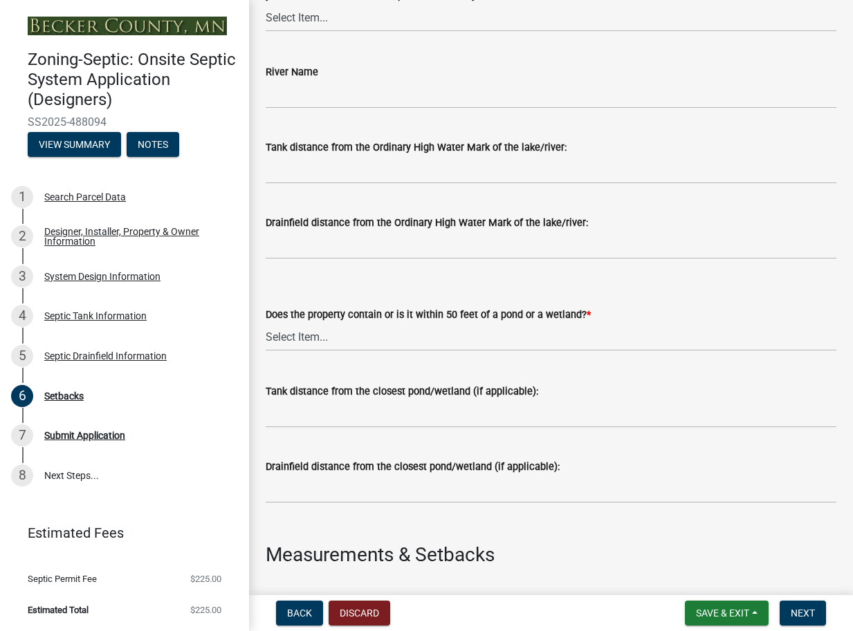
scroll to position [295, 0]
click at [300, 339] on select "Select Item... Yes No" at bounding box center [551, 337] width 571 height 28
click at [266, 324] on select "Select Item... Yes No" at bounding box center [551, 336] width 571 height 28
select select "23044af5-43bb-4cf5-8aef-2716db2ce5fc"
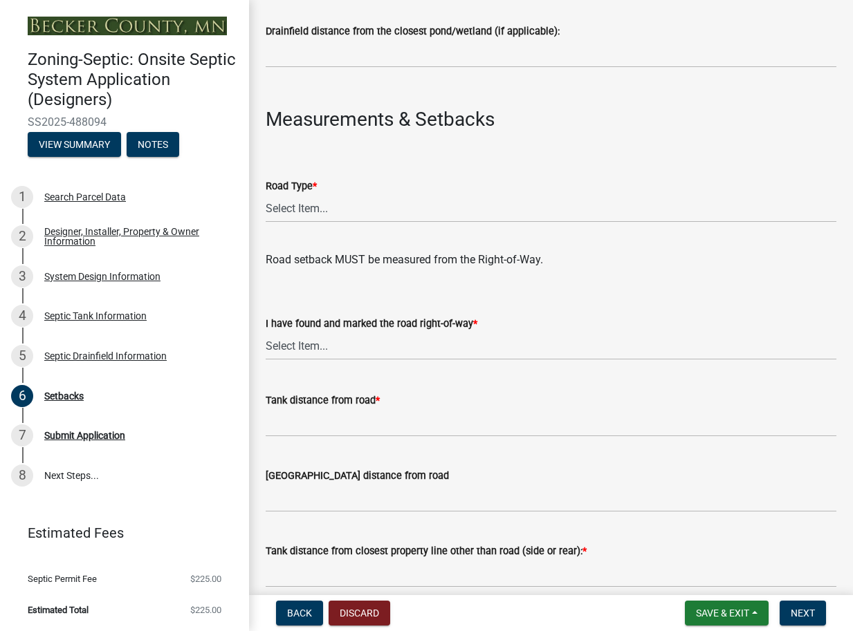
scroll to position [737, 0]
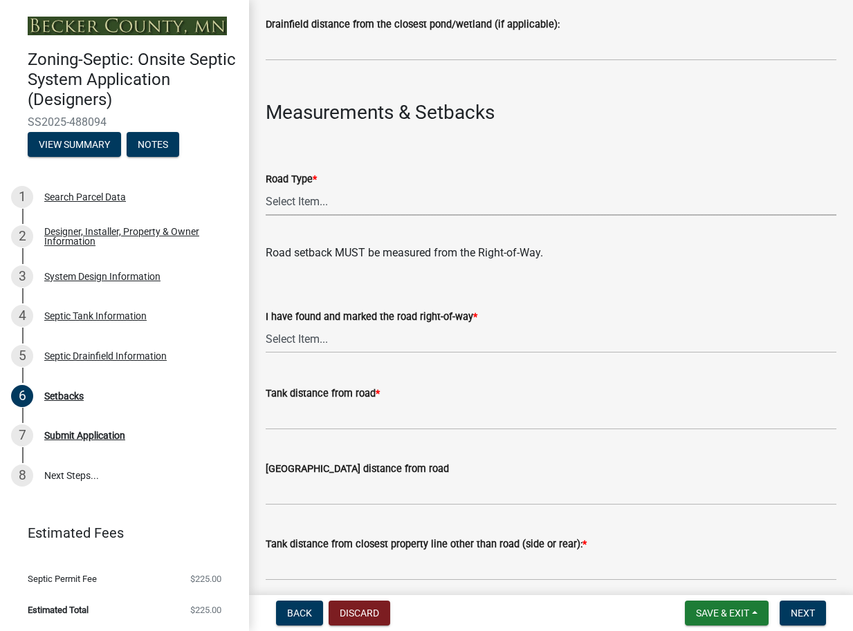
click at [304, 202] on select "Select Item... State County Public / Township Private Easement [GEOGRAPHIC_DATA]" at bounding box center [551, 201] width 571 height 28
click at [266, 188] on select "Select Item... State County Public / Township Private Easement [GEOGRAPHIC_DATA]" at bounding box center [551, 201] width 571 height 28
select select "21af9b93-f494-48c6-91ae-235d36c6c939"
click at [309, 338] on select "Select Item... Yes No" at bounding box center [551, 338] width 571 height 28
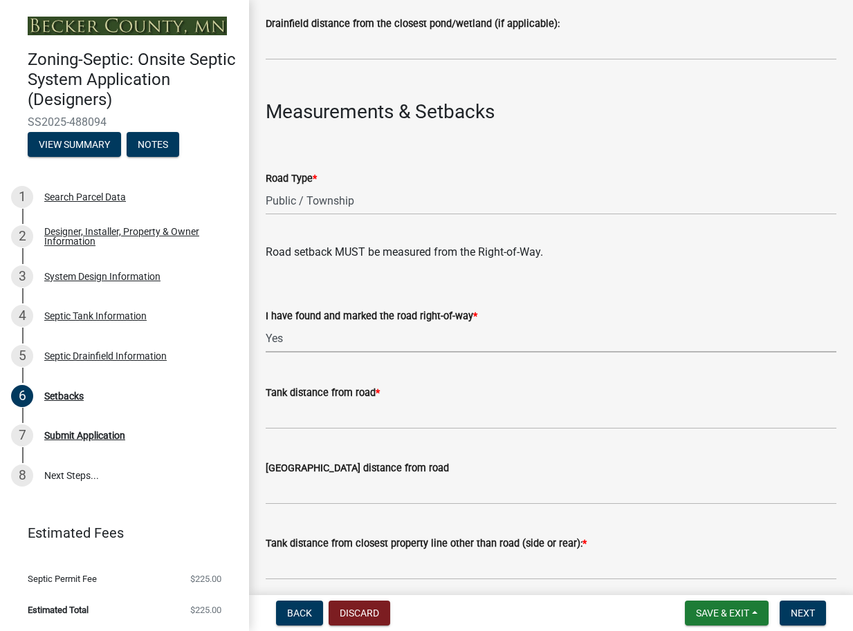
click at [266, 326] on select "Select Item... Yes No" at bounding box center [551, 338] width 571 height 28
select select "a3ce498e-f8b1-44e2-889e-c4968ac74b5a"
click at [290, 418] on input "Tank distance from road *" at bounding box center [551, 415] width 571 height 28
type input "100 +"
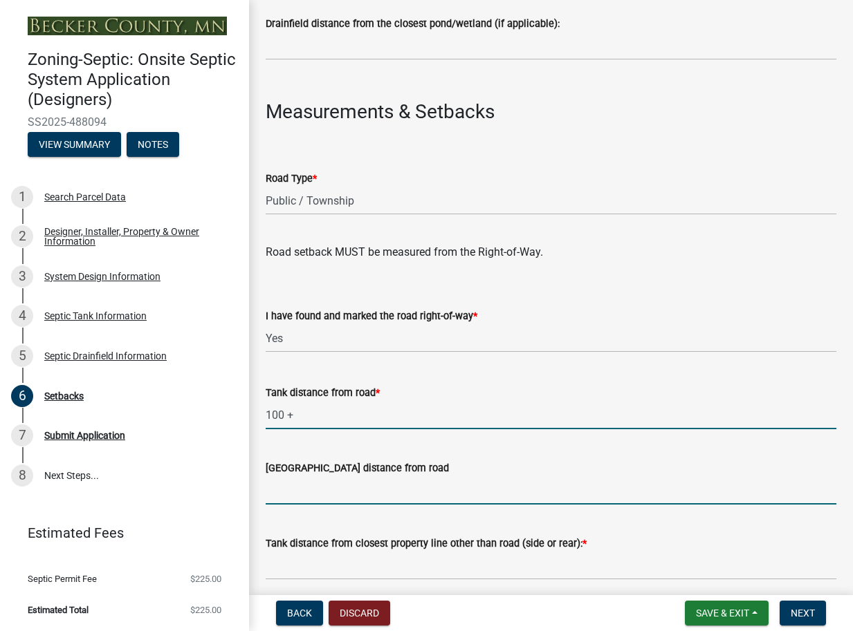
click at [302, 499] on input "[GEOGRAPHIC_DATA] distance from road" at bounding box center [551, 491] width 571 height 28
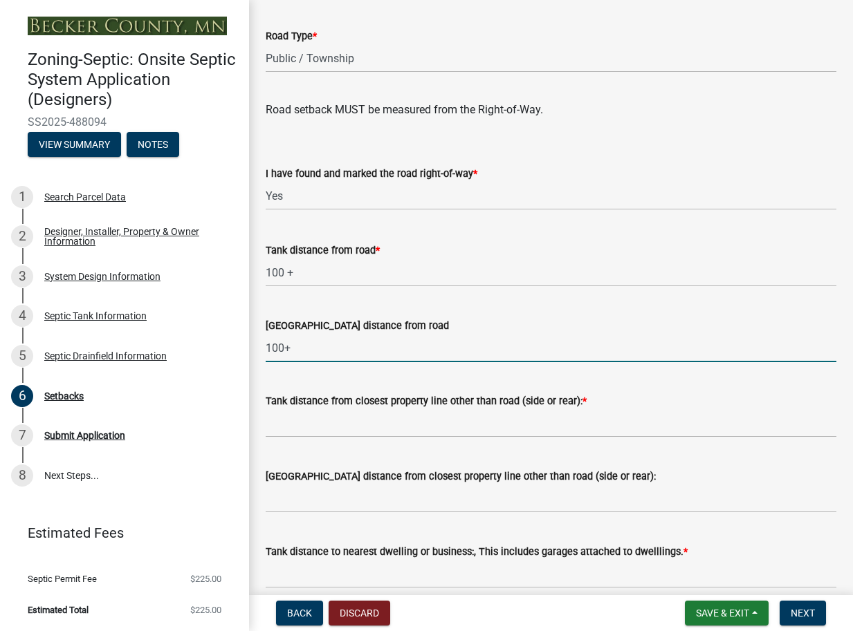
scroll to position [885, 0]
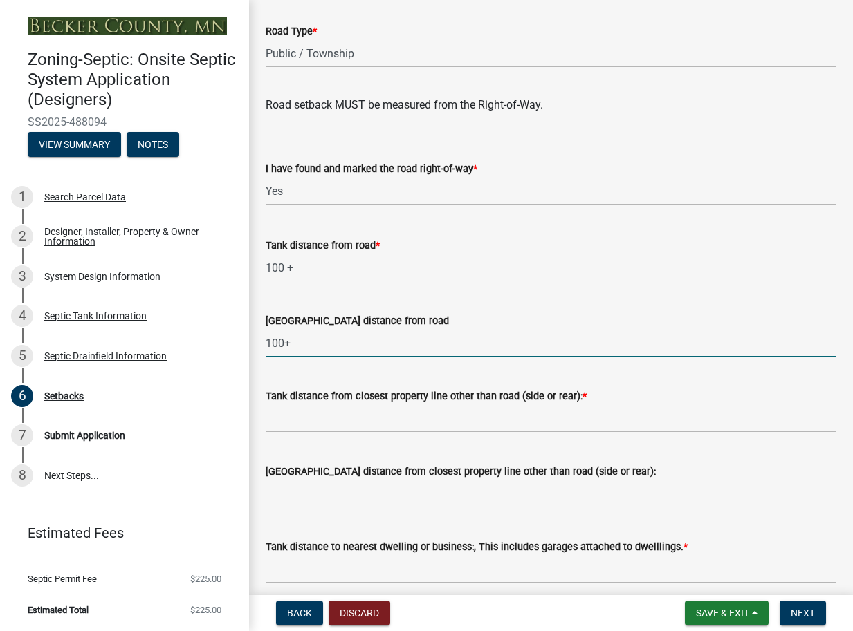
type input "100+"
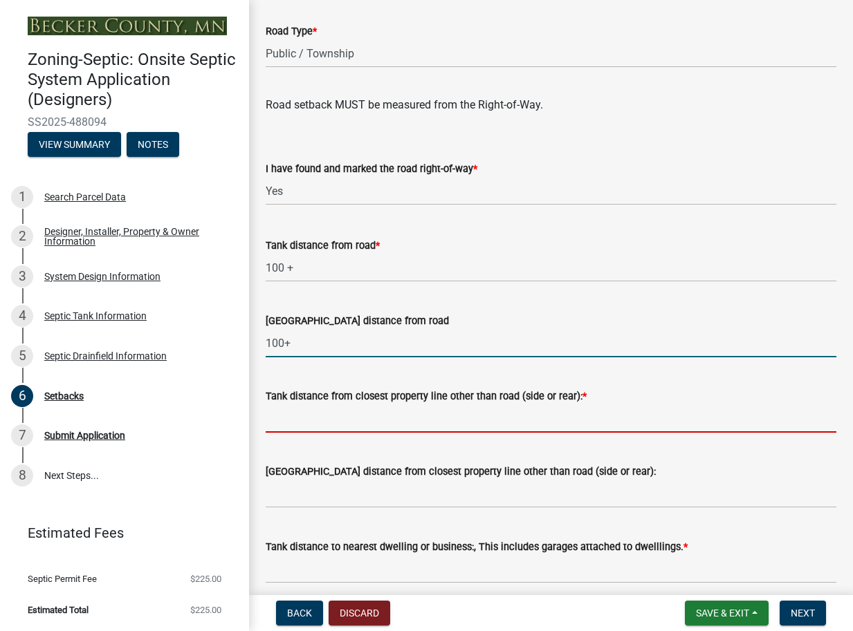
click at [358, 427] on input "Tank distance from closest property line other than road (side or rear): *" at bounding box center [551, 419] width 571 height 28
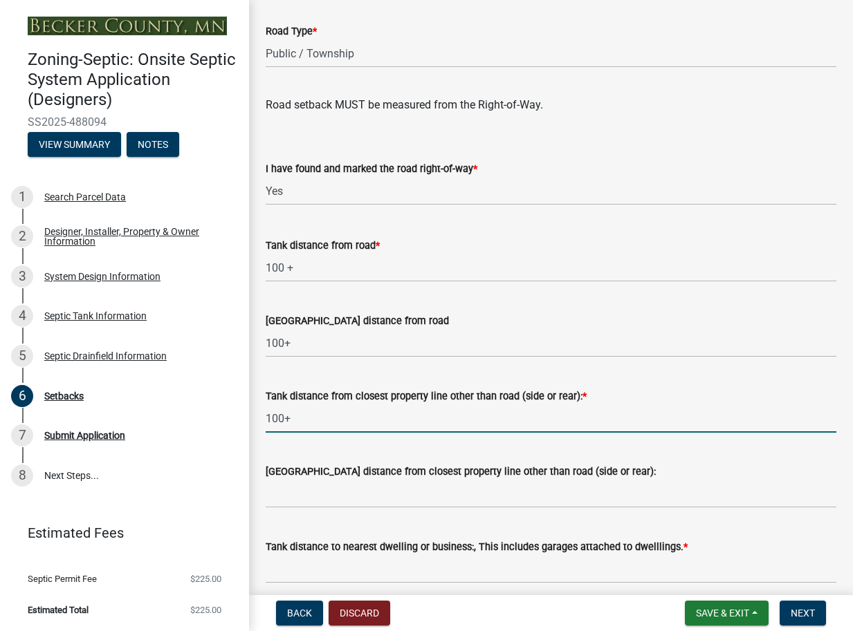
type input "100+"
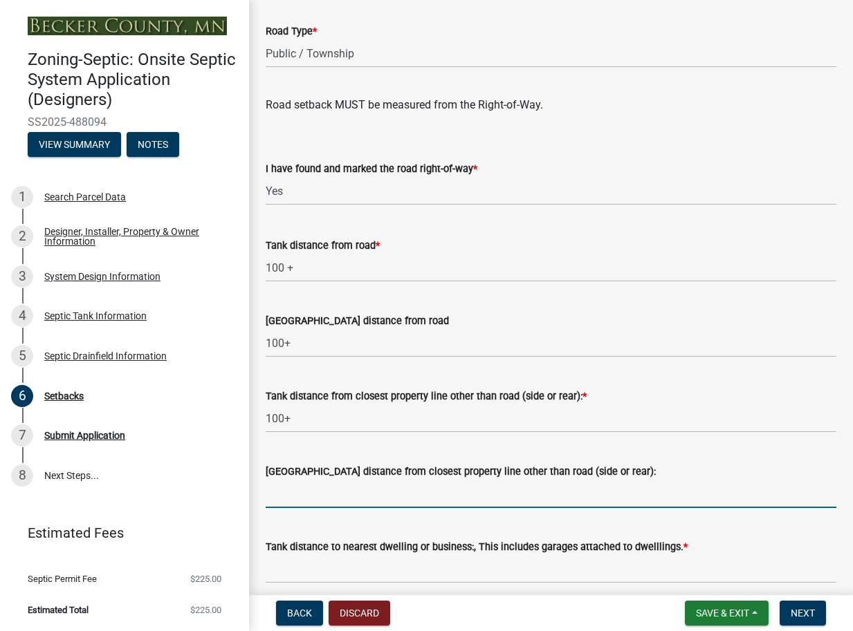
click at [315, 501] on input "[GEOGRAPHIC_DATA] distance from closest property line other than road (side or …" at bounding box center [551, 494] width 571 height 28
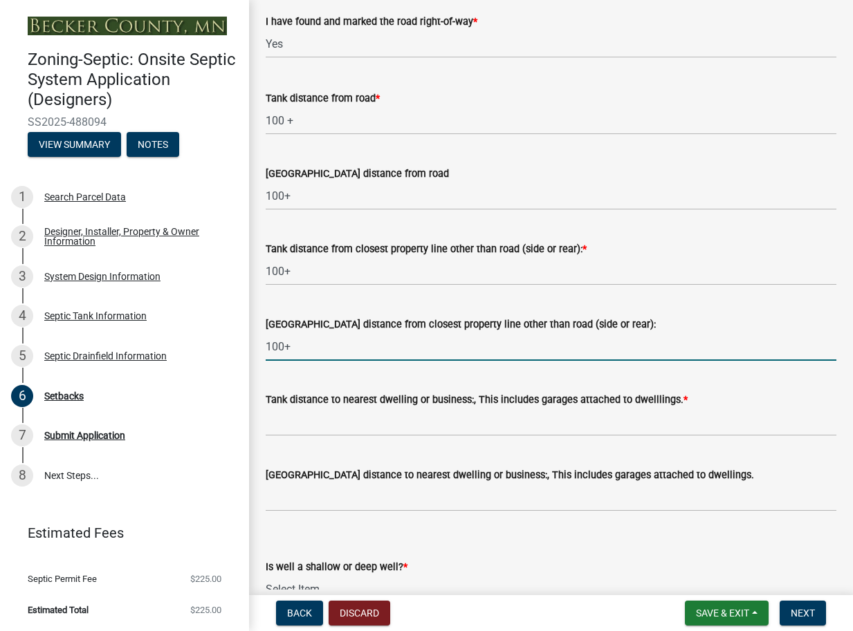
scroll to position [1033, 0]
type input "100+"
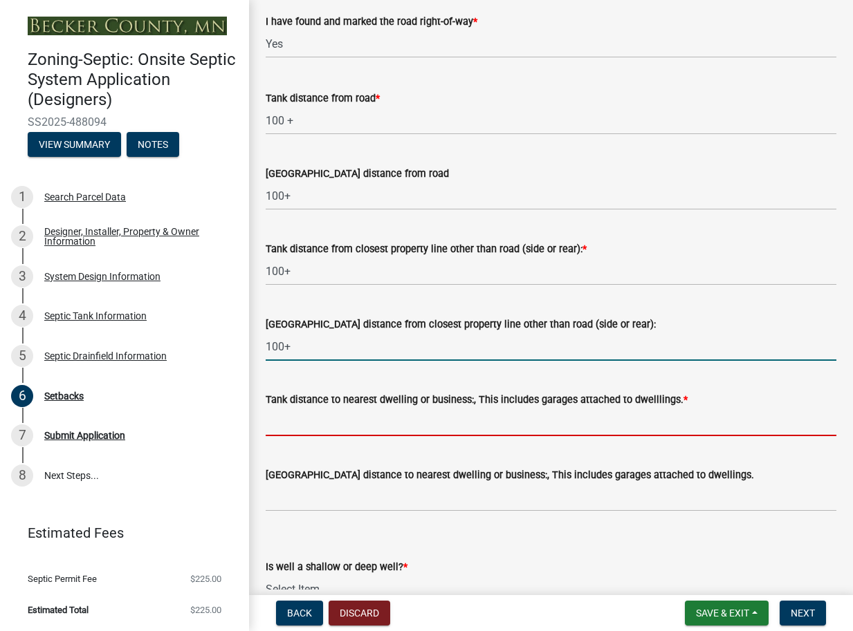
click at [333, 427] on input "Tank distance to nearest dwelling or business:, This includes garages attached …" at bounding box center [551, 422] width 571 height 28
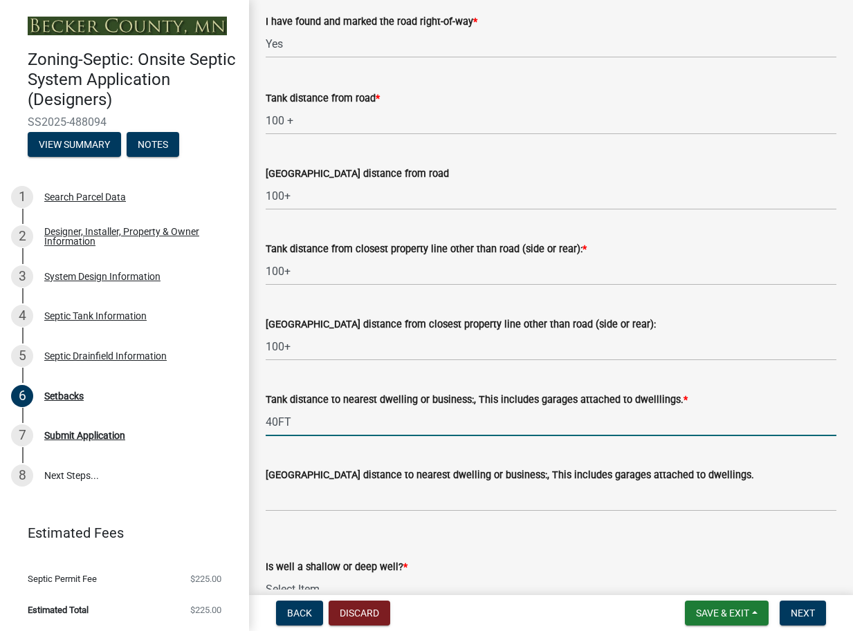
type input "40FT"
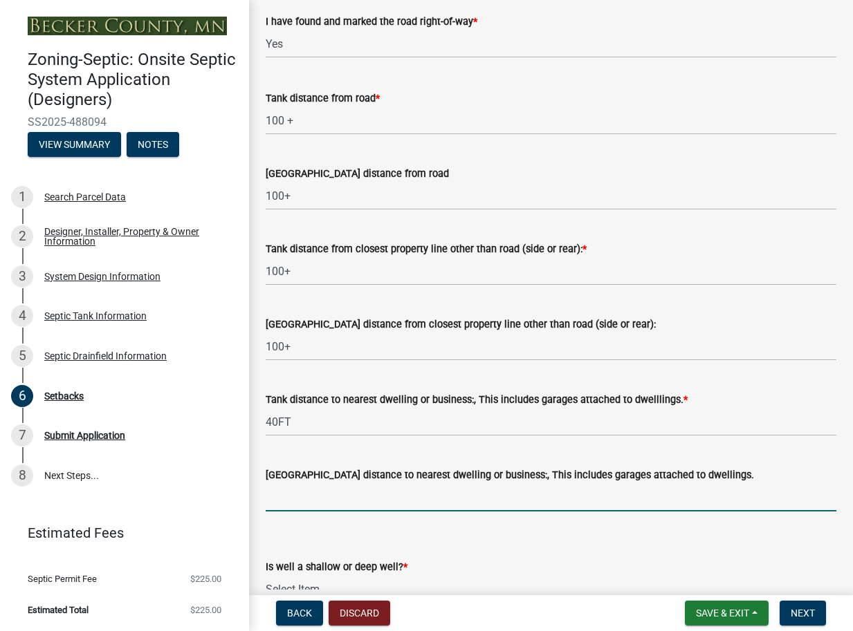
drag, startPoint x: 277, startPoint y: 501, endPoint x: 265, endPoint y: 497, distance: 13.1
click at [276, 500] on input "[GEOGRAPHIC_DATA] distance to nearest dwelling or business:, This includes gara…" at bounding box center [551, 497] width 571 height 28
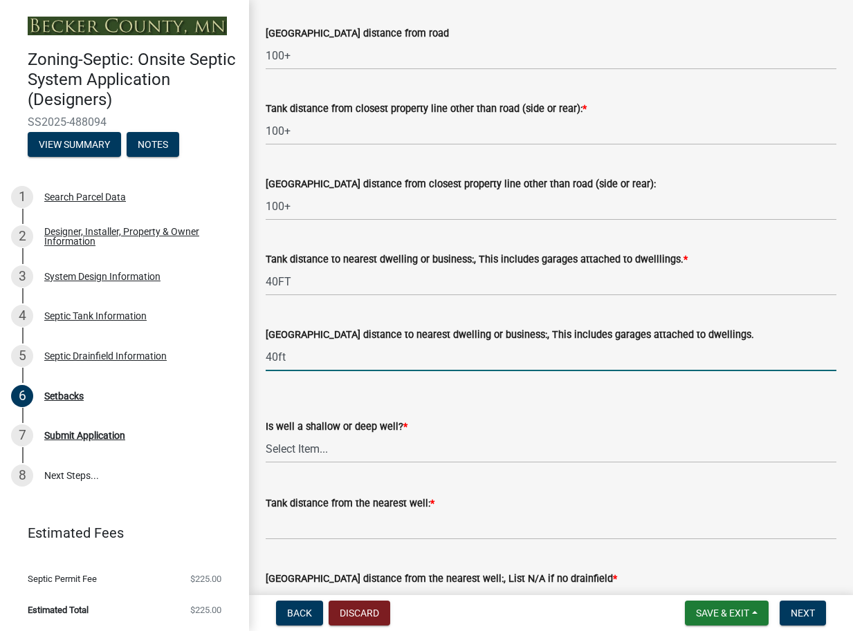
scroll to position [1180, 0]
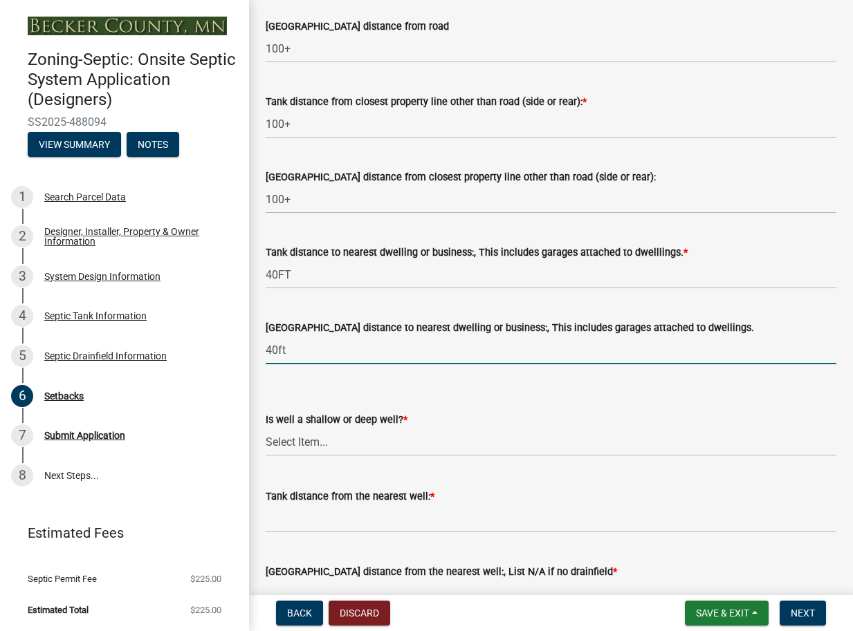
type input "40ft"
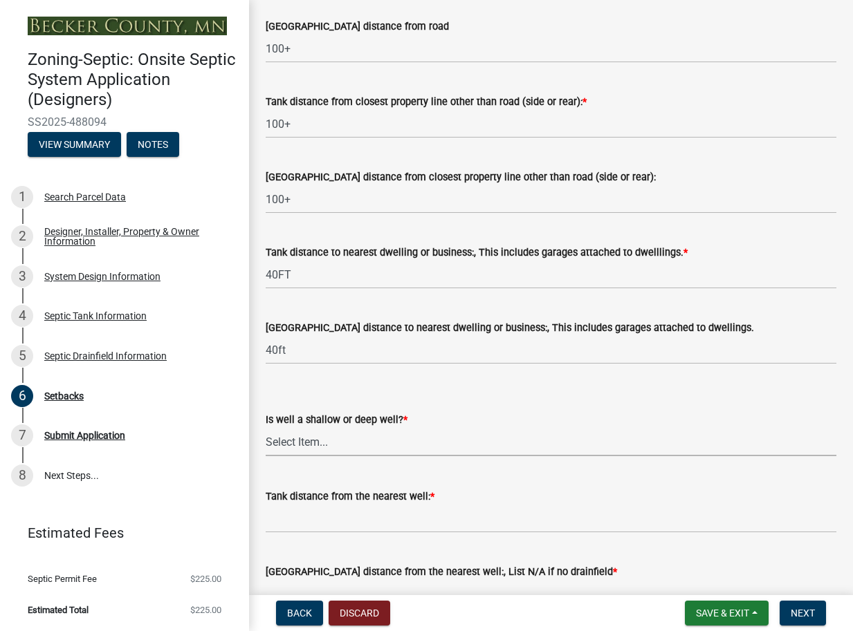
click at [313, 444] on select "Select Item... Deep Well Shallow Well No Well - Connected or to be connected to…" at bounding box center [551, 442] width 571 height 28
click at [266, 429] on select "Select Item... Deep Well Shallow Well No Well - Connected or to be connected to…" at bounding box center [551, 442] width 571 height 28
select select "049523f5-25f3-43b3-9d04-28a56ac98106"
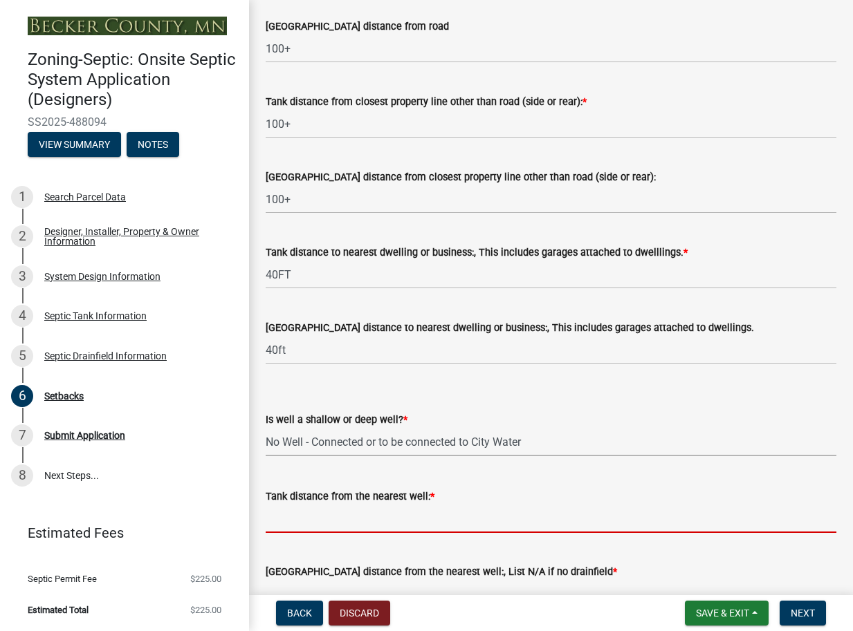
click at [290, 524] on input "Tank distance from the nearest well: *" at bounding box center [551, 519] width 571 height 28
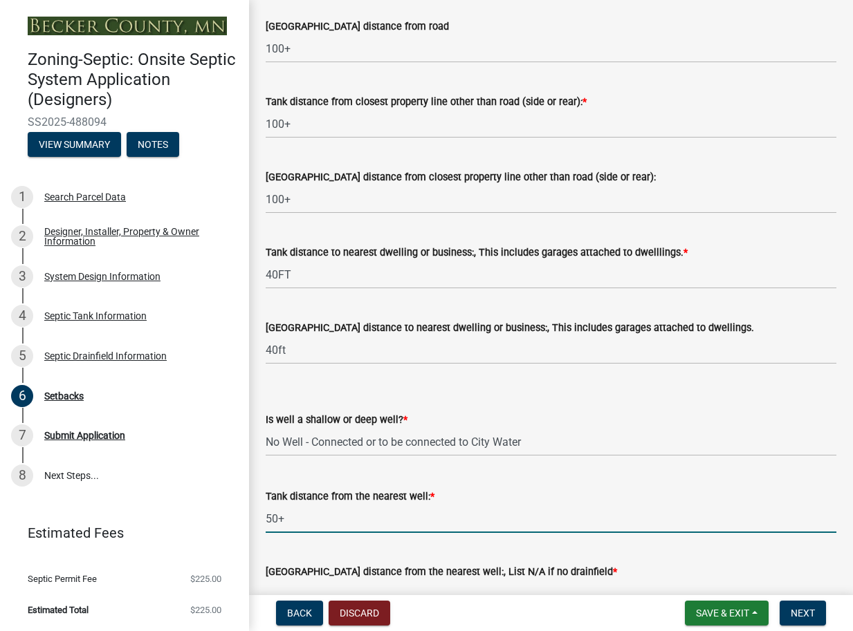
scroll to position [1265, 0]
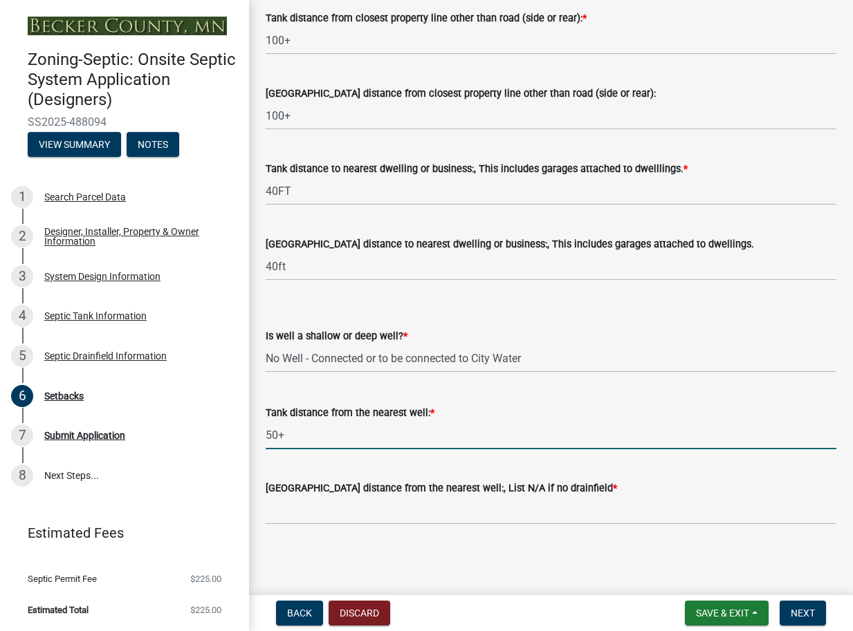
type input "50+"
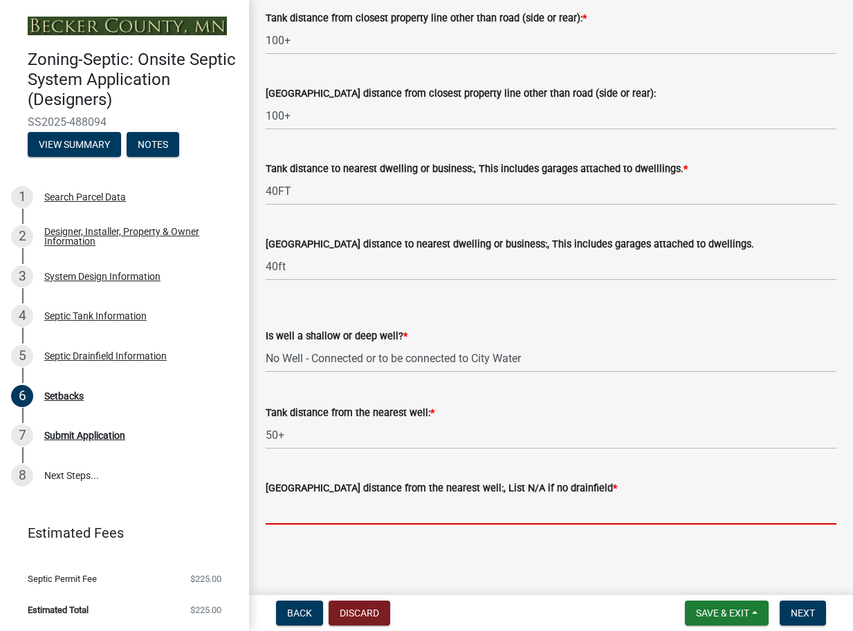
click at [327, 513] on input "[GEOGRAPHIC_DATA] distance from the nearest well:, List N/A if no drainfield *" at bounding box center [551, 511] width 571 height 28
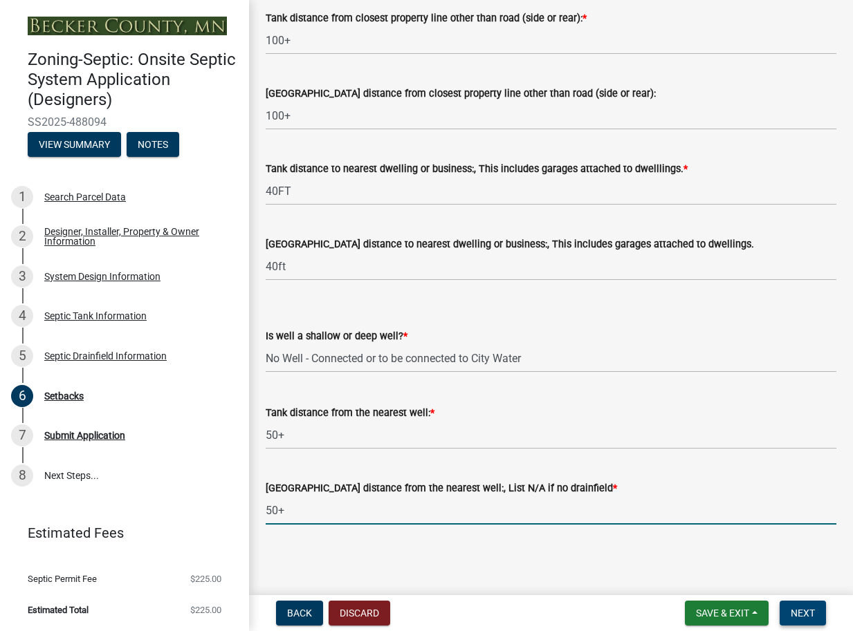
type input "50+"
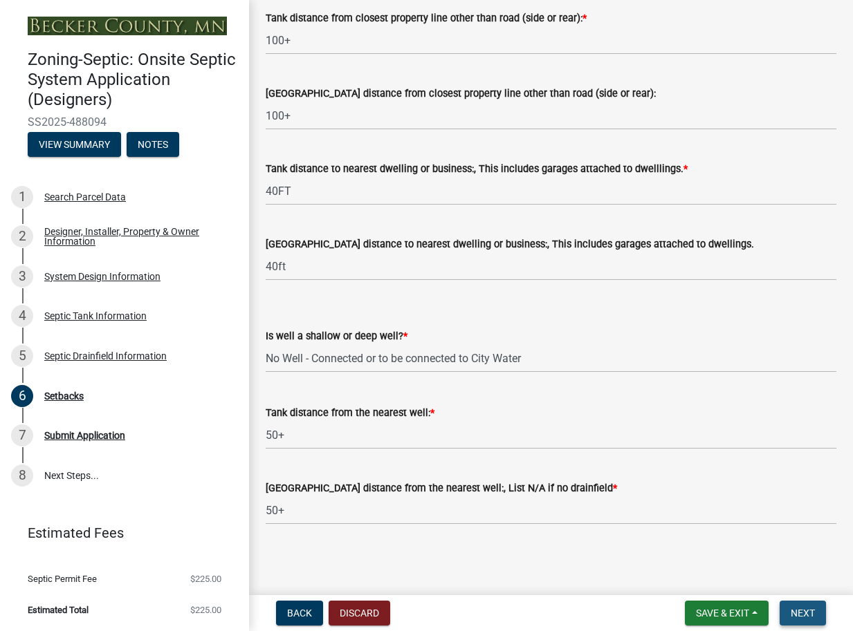
click at [808, 608] on span "Next" at bounding box center [803, 613] width 24 height 11
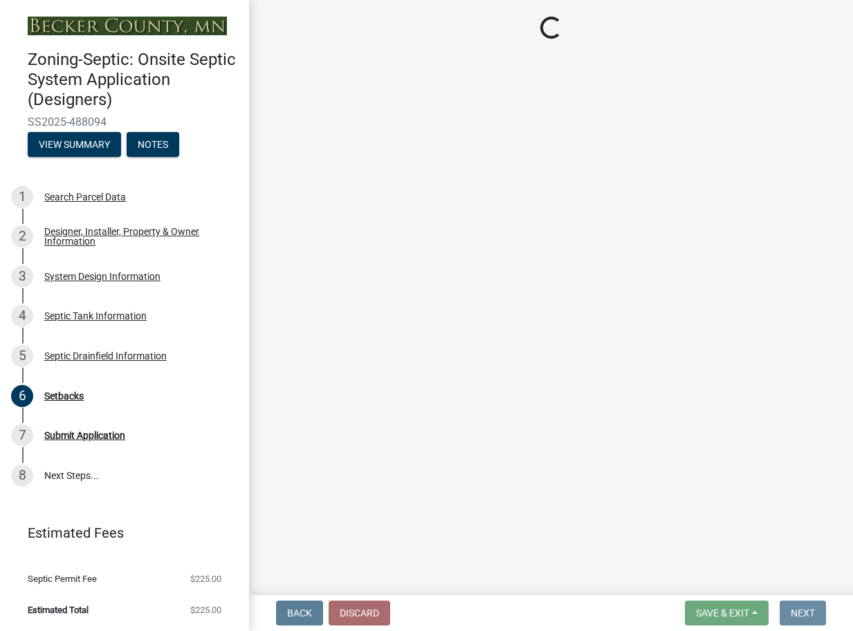
scroll to position [0, 0]
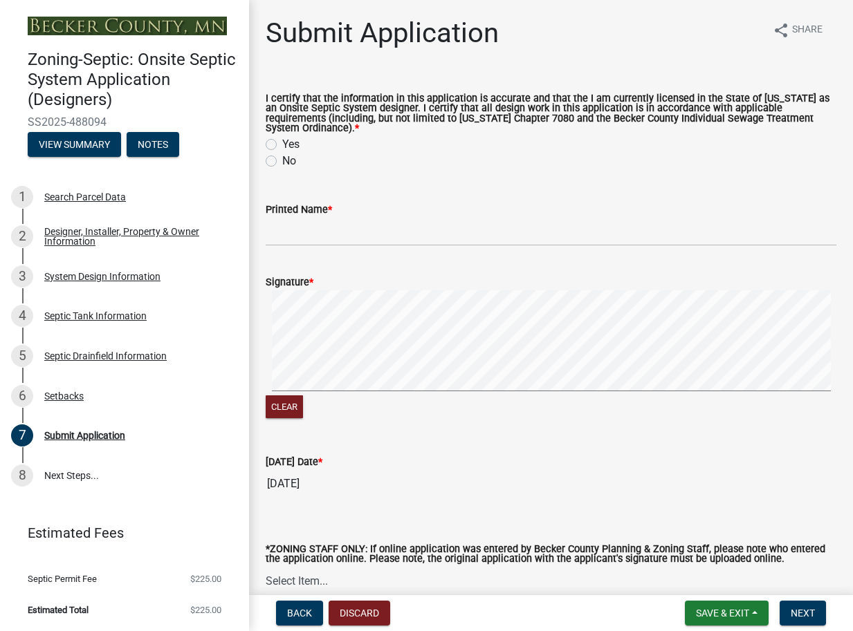
click at [282, 140] on label "Yes" at bounding box center [290, 144] width 17 height 17
click at [282, 140] on input "Yes" at bounding box center [286, 140] width 9 height 9
radio input "true"
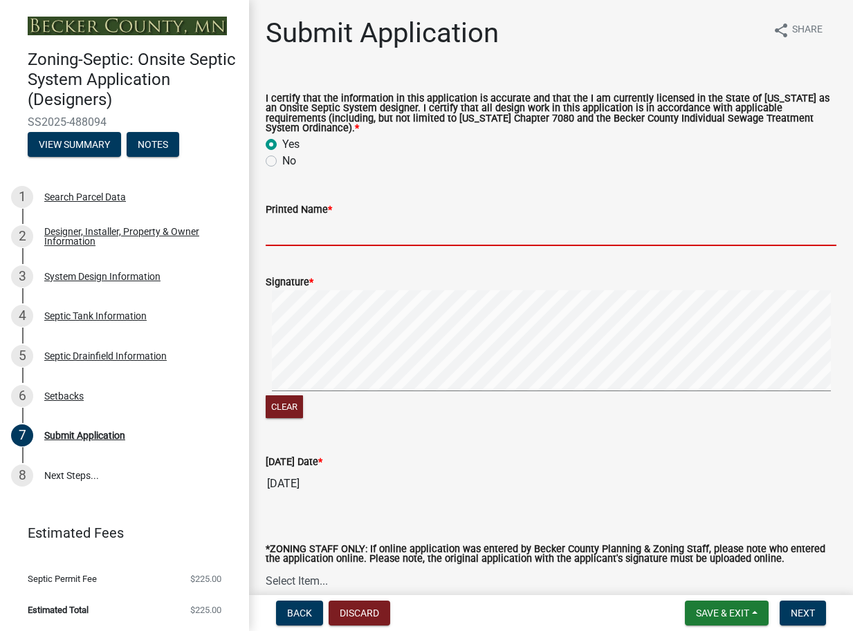
click at [316, 229] on input "Printed Name *" at bounding box center [551, 232] width 571 height 28
type input "[PERSON_NAME]"
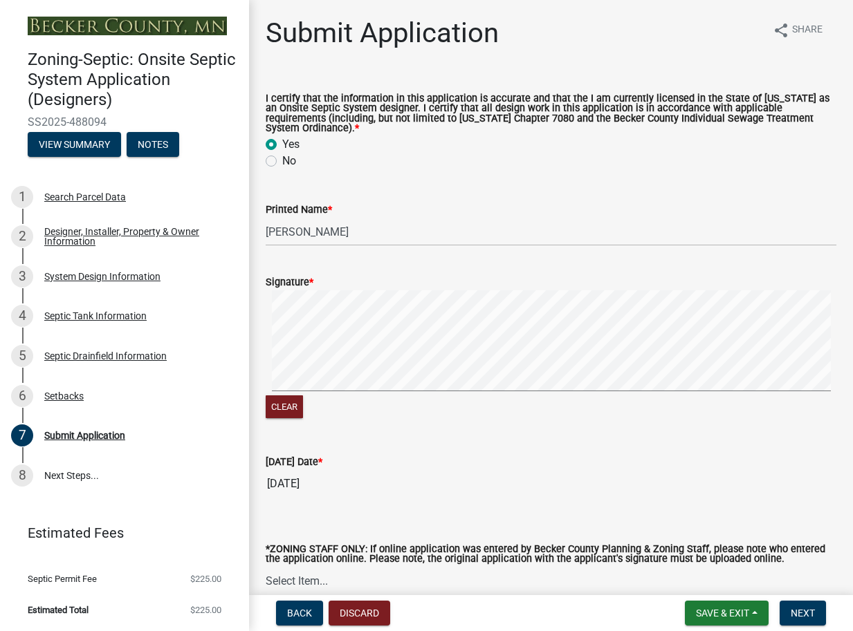
click at [501, 311] on form "Signature * Clear" at bounding box center [551, 339] width 571 height 165
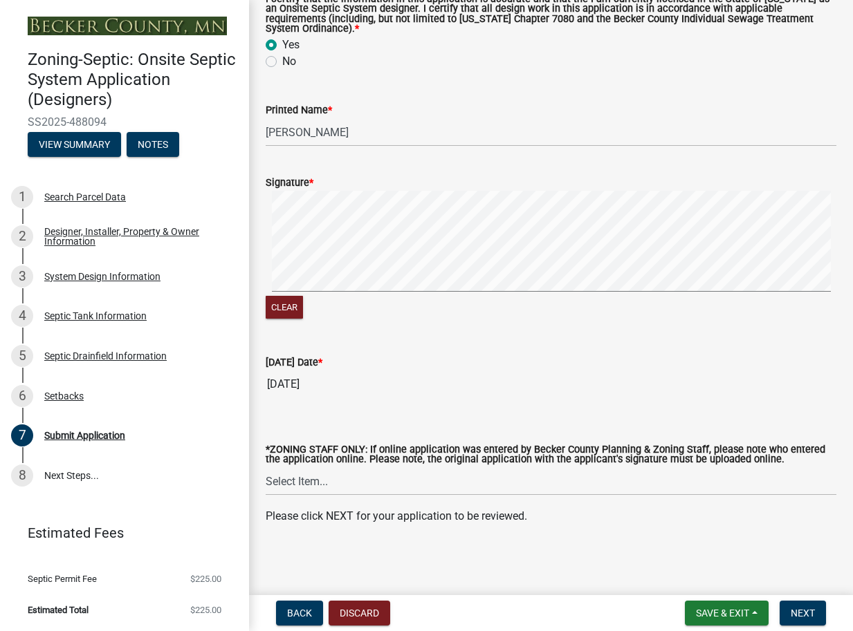
scroll to position [101, 0]
click at [788, 611] on button "Next" at bounding box center [802, 613] width 46 height 25
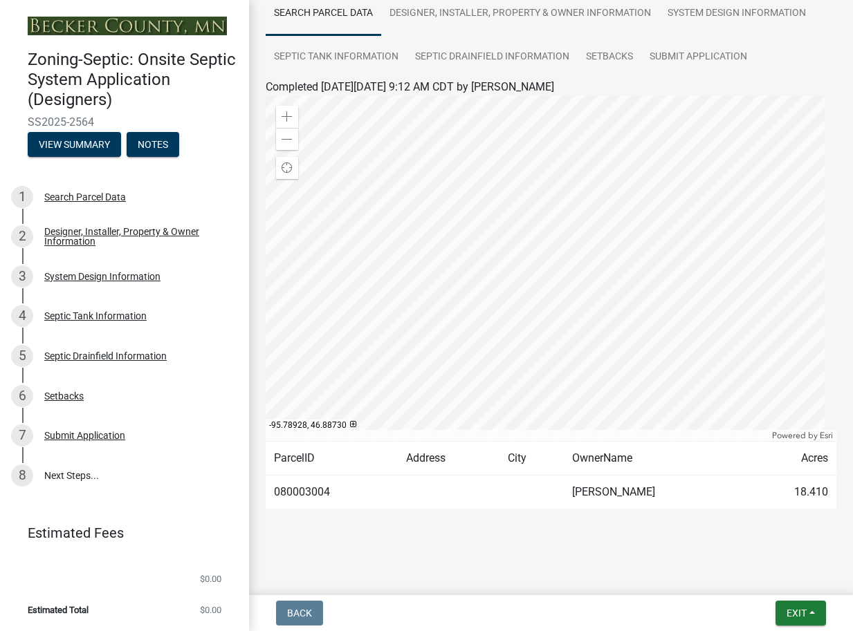
scroll to position [114, 0]
click at [794, 612] on span "Exit" at bounding box center [796, 613] width 20 height 11
click at [760, 575] on button "Save & Exit" at bounding box center [770, 577] width 111 height 33
